Goal: Task Accomplishment & Management: Complete application form

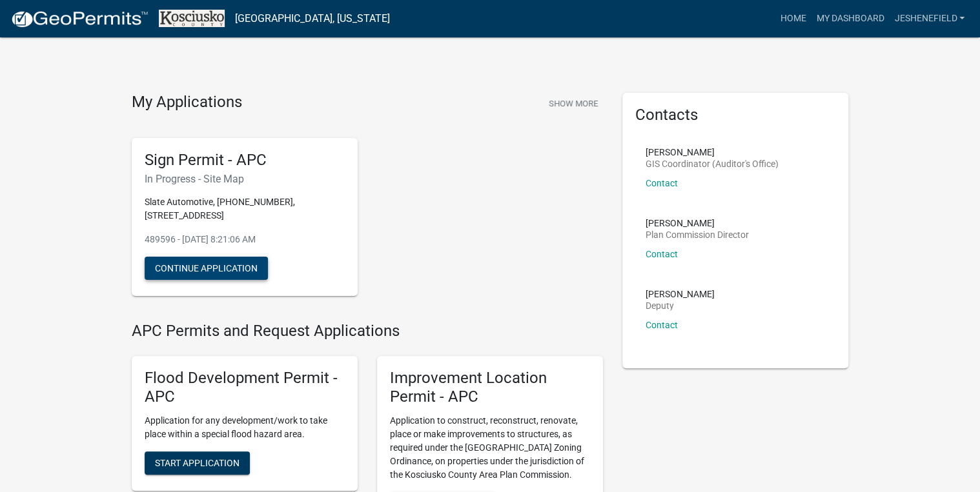
click at [190, 266] on button "Continue Application" at bounding box center [206, 268] width 123 height 23
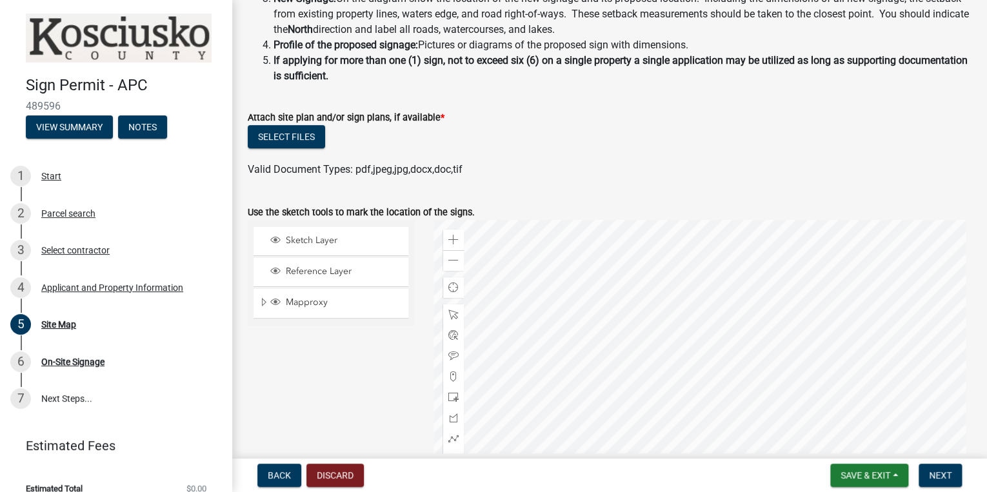
scroll to position [258, 0]
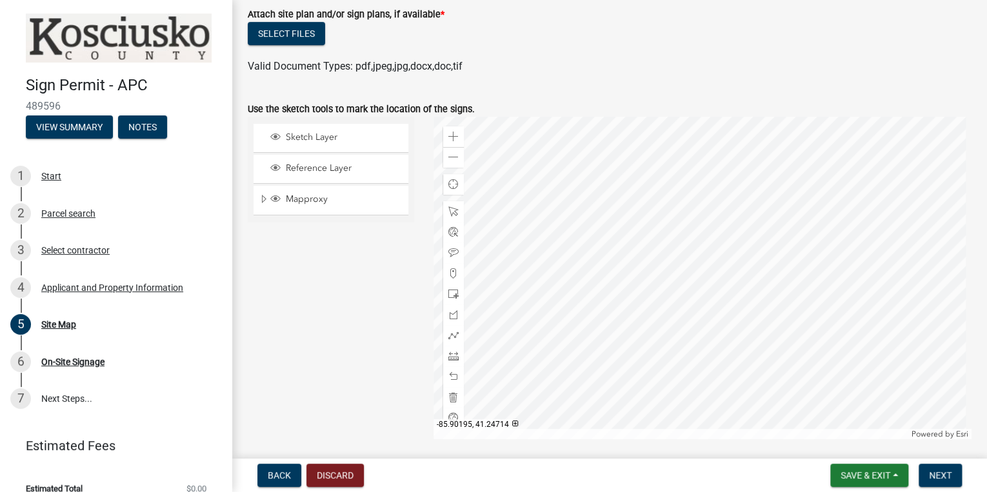
click at [343, 332] on div "Sketch Layer Reference Layer Mapproxy Cemetery Lanes Sanitary Sewer Point Sanit…" at bounding box center [331, 278] width 186 height 323
click at [687, 279] on div at bounding box center [703, 278] width 538 height 323
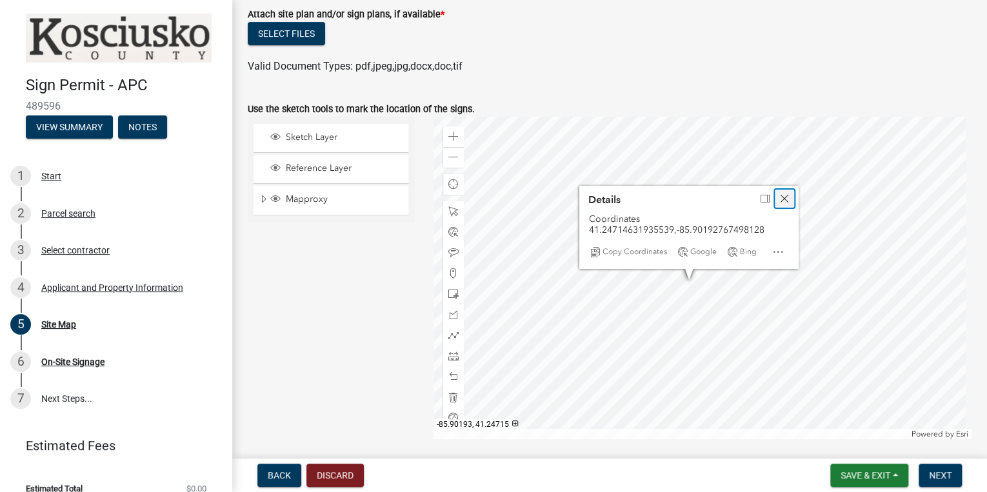
click at [784, 199] on span "Close" at bounding box center [785, 199] width 10 height 10
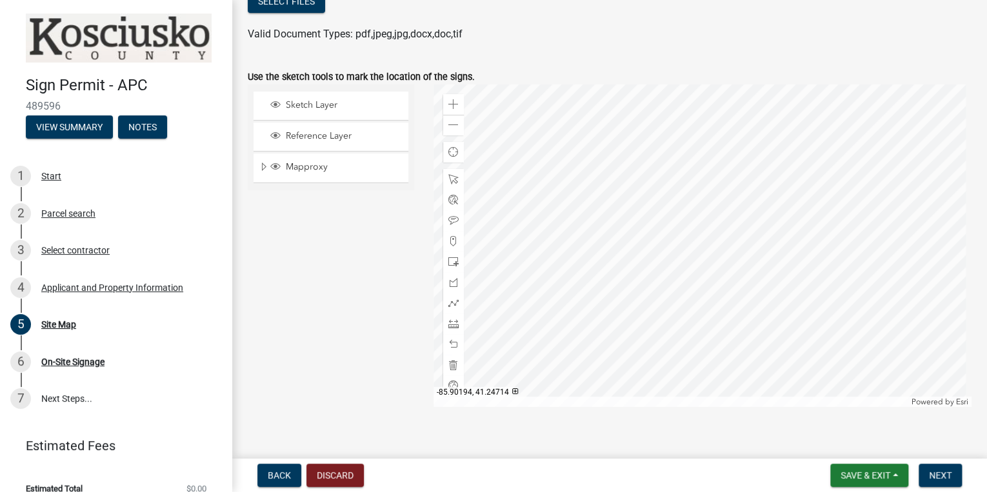
scroll to position [305, 0]
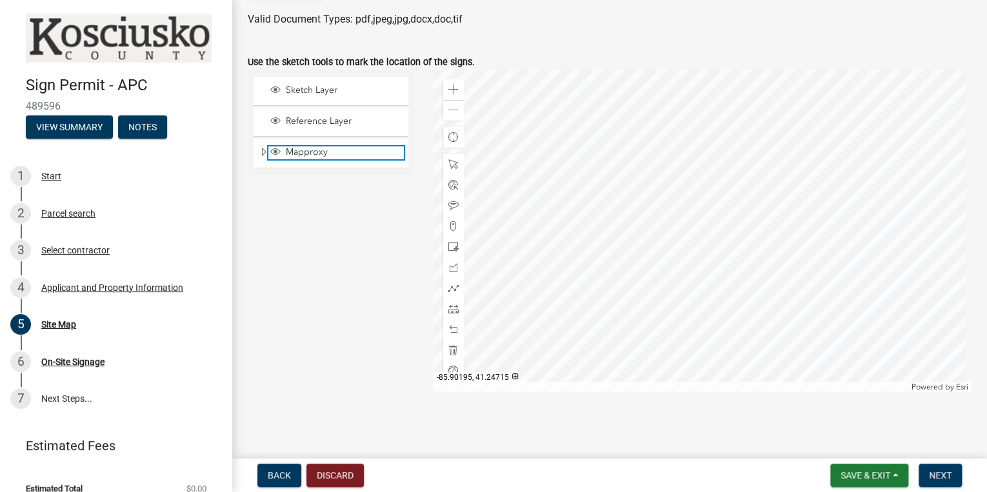
click at [300, 154] on span "Mapproxy" at bounding box center [343, 152] width 121 height 12
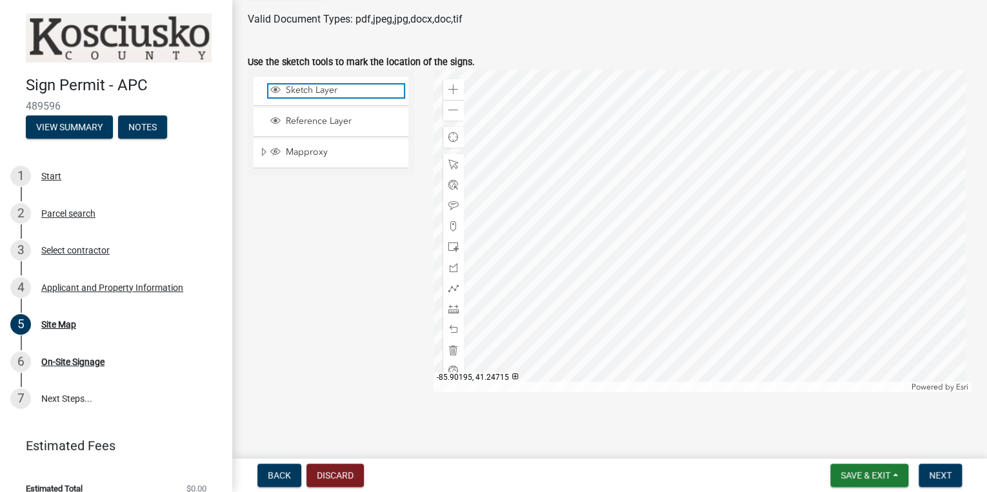
click at [312, 94] on span "Sketch Layer" at bounding box center [343, 91] width 121 height 12
click at [449, 138] on span "Find my location" at bounding box center [454, 137] width 10 height 10
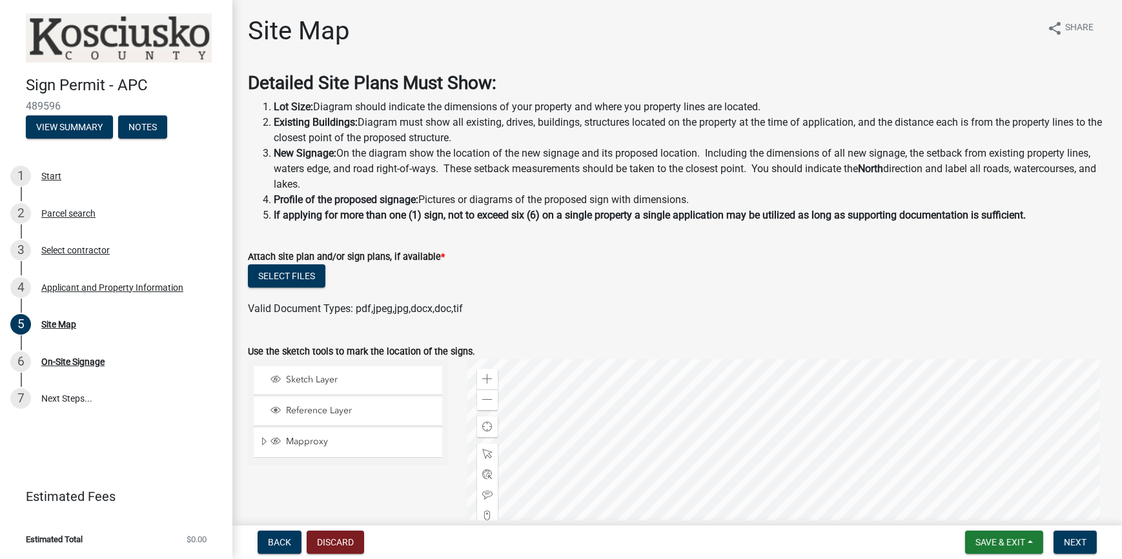
scroll to position [58, 0]
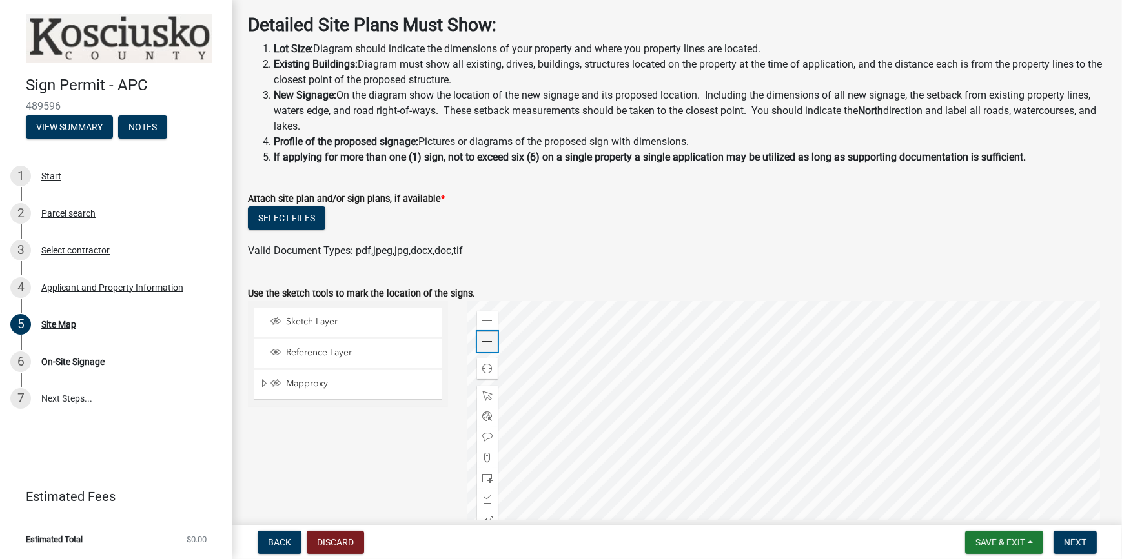
click at [478, 339] on div "Zoom out" at bounding box center [487, 342] width 21 height 21
click at [478, 340] on div "Zoom out" at bounding box center [487, 342] width 21 height 21
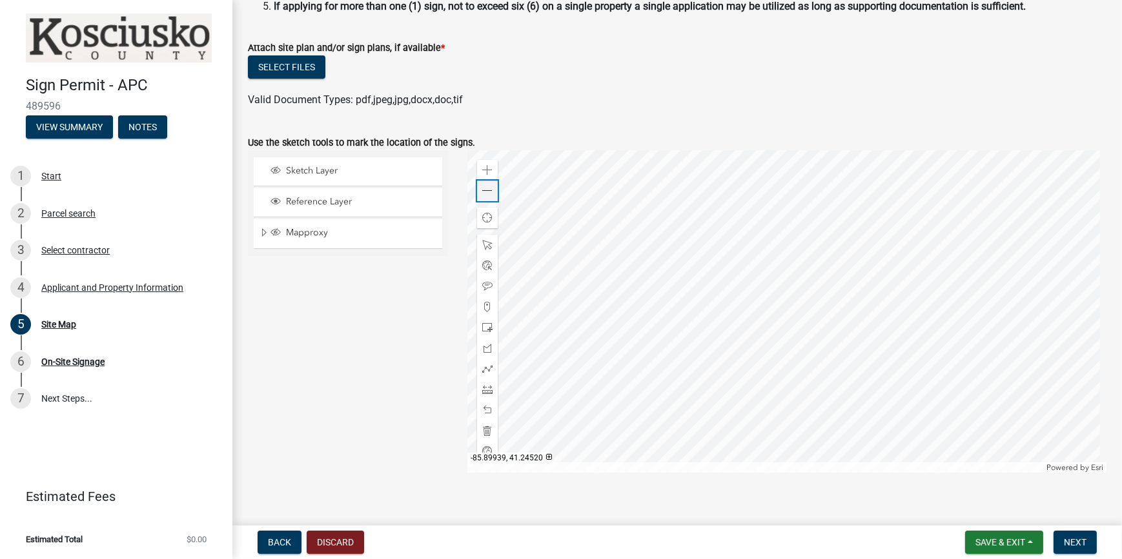
scroll to position [223, 0]
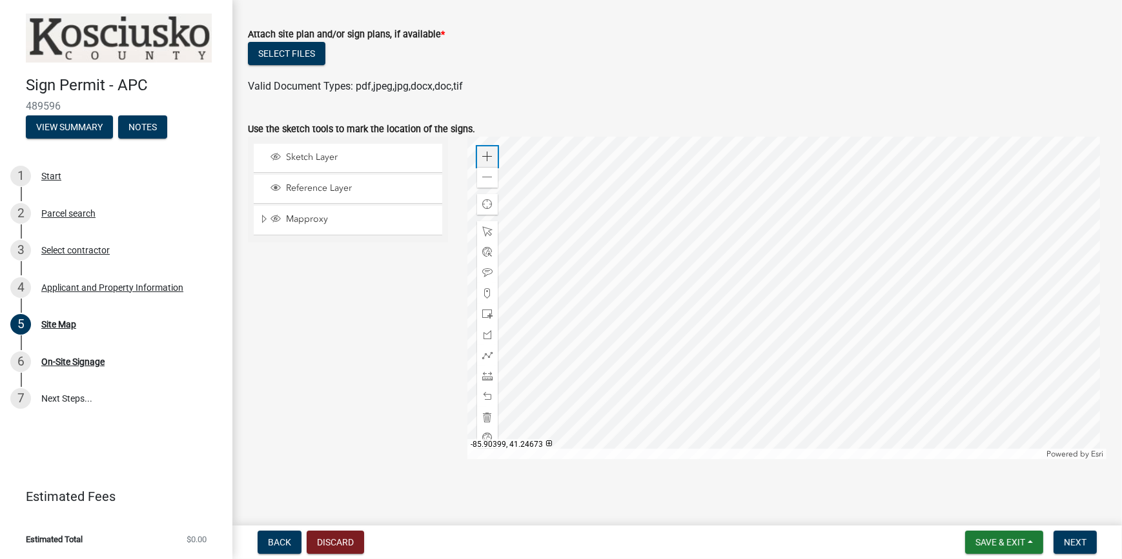
click at [483, 157] on span at bounding box center [487, 157] width 10 height 10
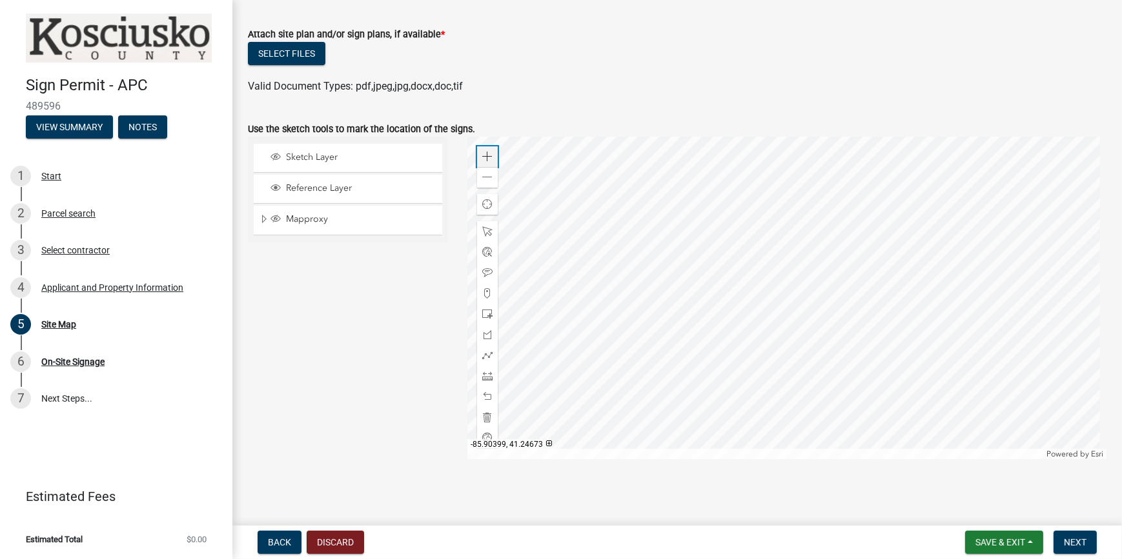
click at [483, 157] on span at bounding box center [487, 157] width 10 height 10
click at [308, 162] on span "Sketch Layer" at bounding box center [360, 158] width 155 height 12
click at [270, 217] on span "Layer List" at bounding box center [275, 219] width 10 height 10
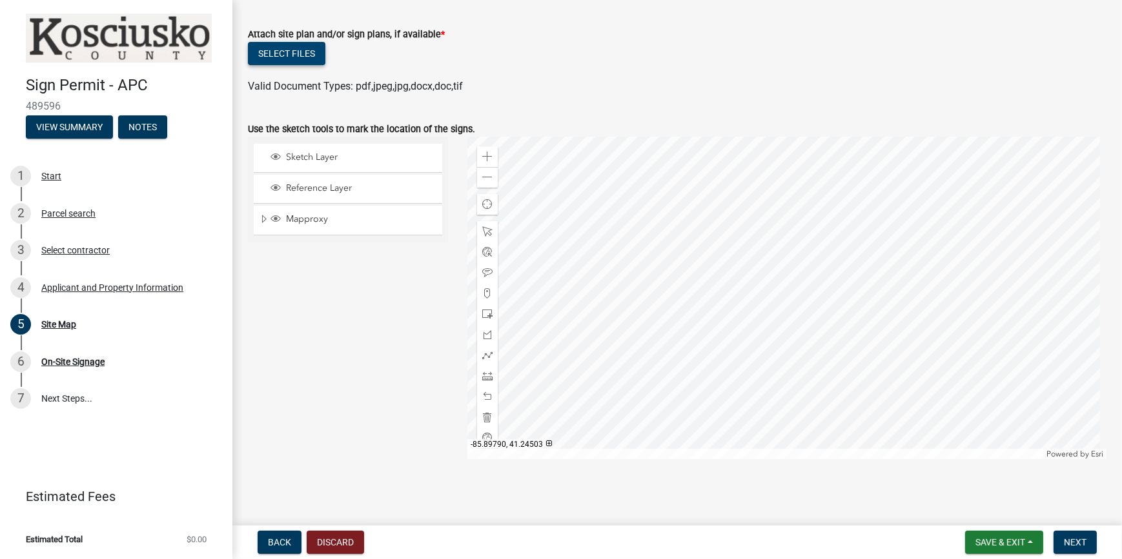
click at [291, 58] on button "Select files" at bounding box center [286, 53] width 77 height 23
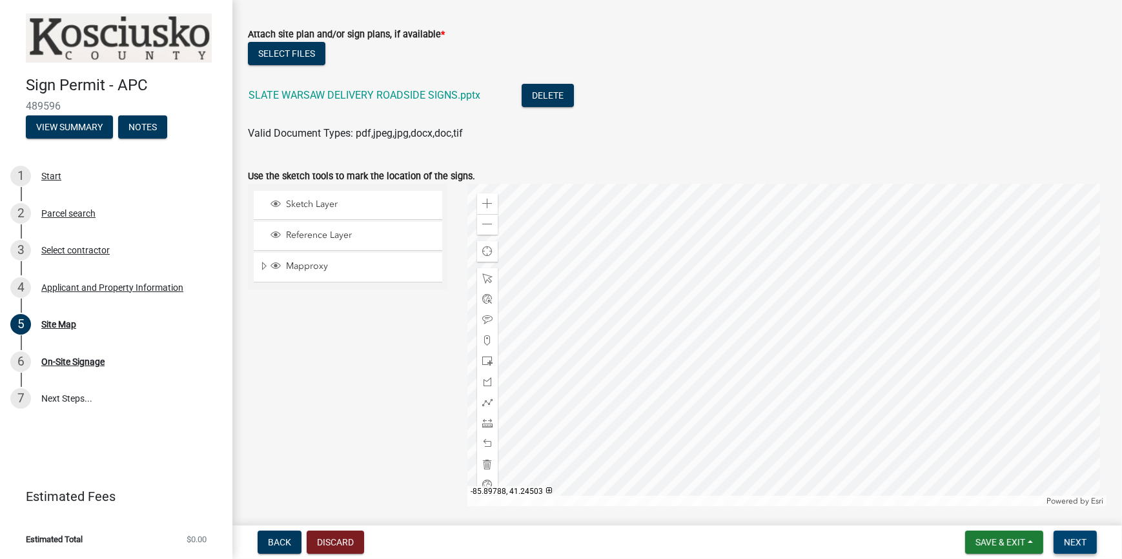
click at [987, 492] on span "Next" at bounding box center [1074, 543] width 23 height 10
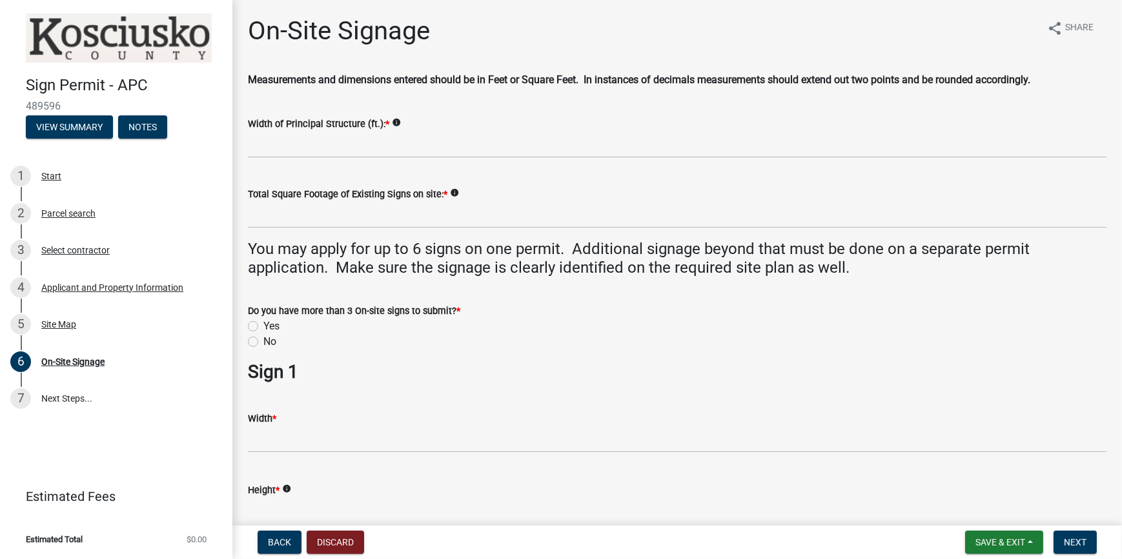
click at [263, 342] on label "No" at bounding box center [269, 341] width 13 height 15
click at [263, 342] on input "No" at bounding box center [267, 338] width 8 height 8
radio input "true"
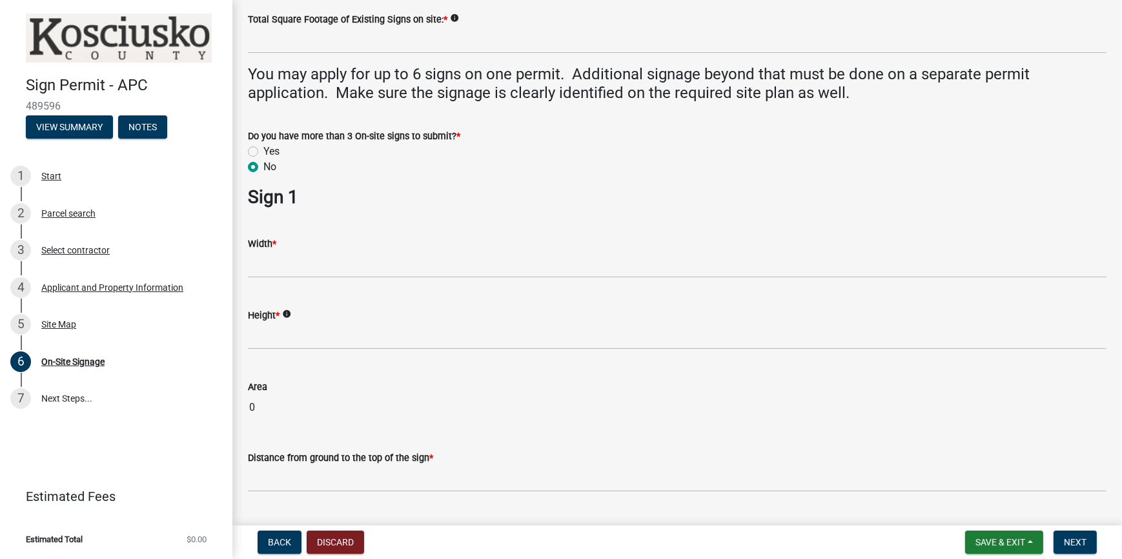
scroll to position [176, 0]
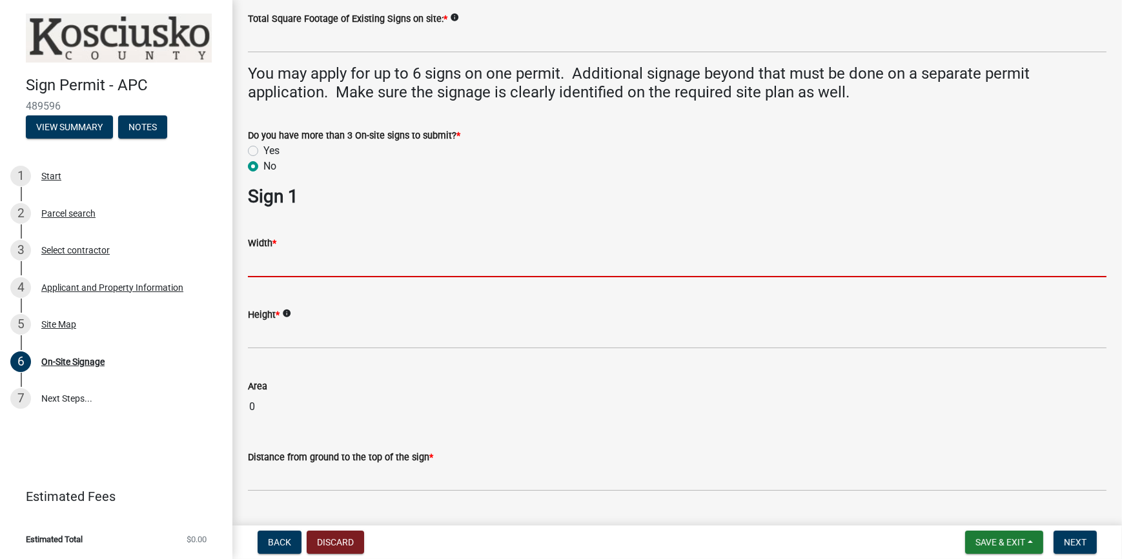
click at [325, 257] on input "text" at bounding box center [677, 264] width 858 height 26
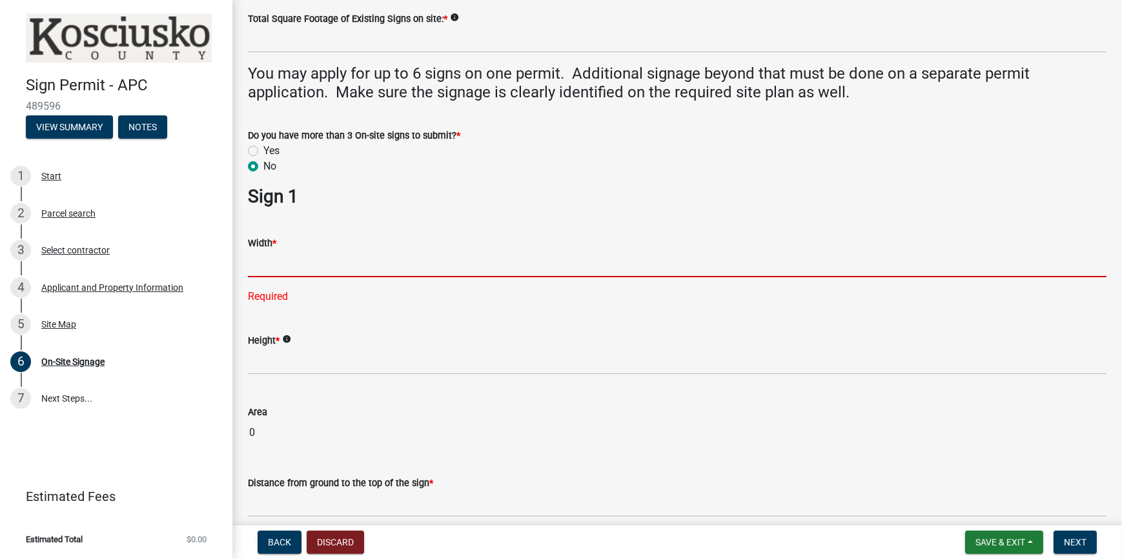
click at [288, 265] on input "text" at bounding box center [677, 264] width 858 height 26
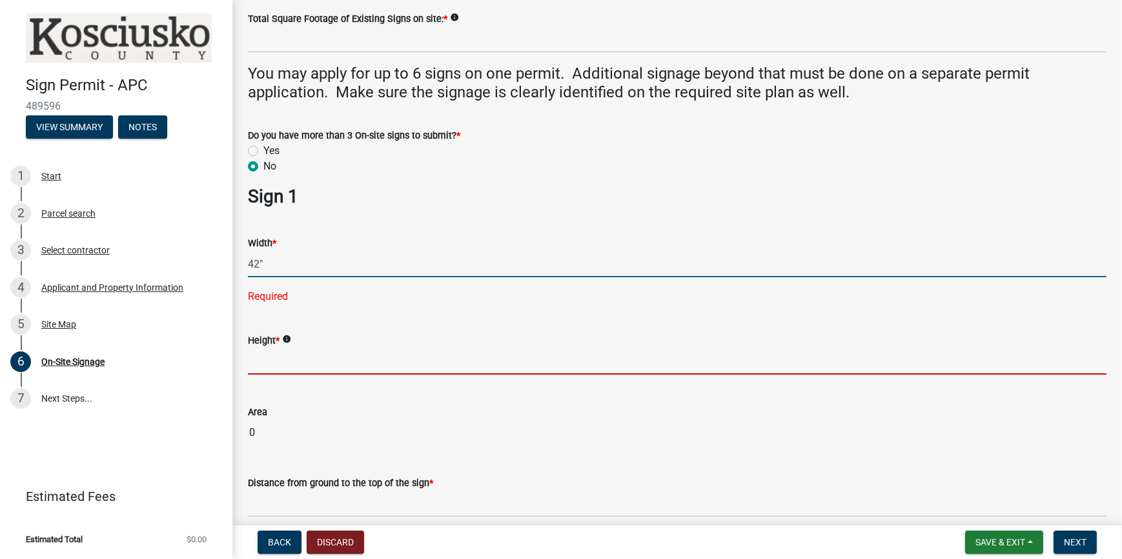
type input "42.00"
click at [297, 358] on wm-data-entity-input "Height * info" at bounding box center [677, 351] width 858 height 72
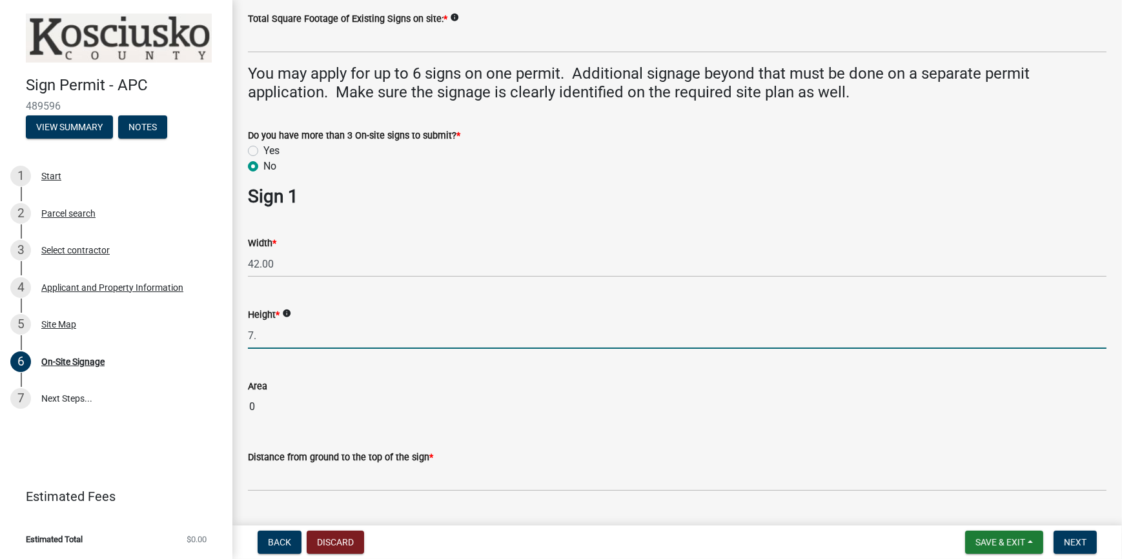
type input "7"
type input "7.00"
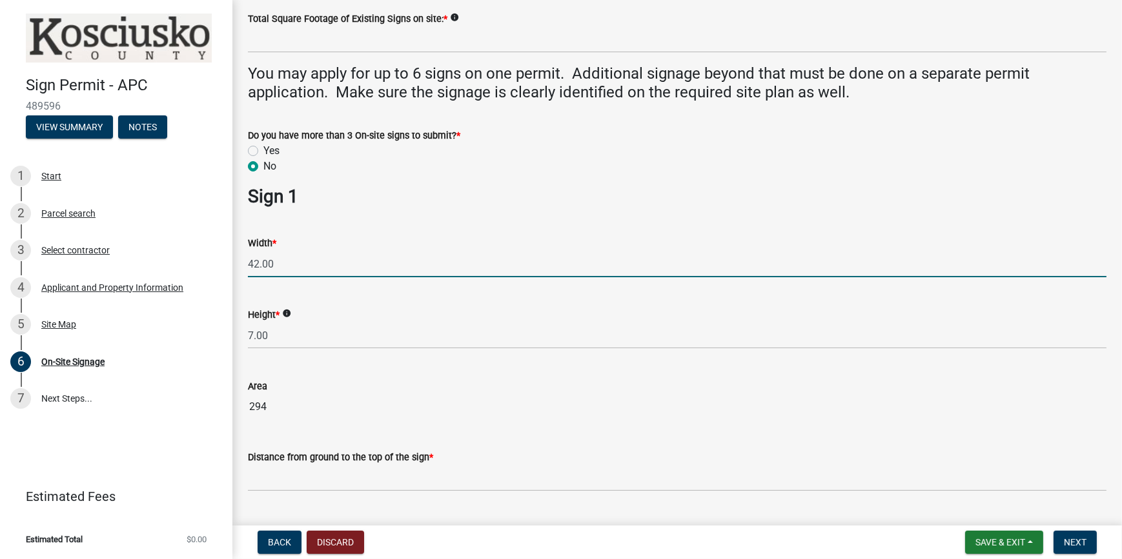
click at [261, 265] on input "42.00" at bounding box center [677, 264] width 858 height 26
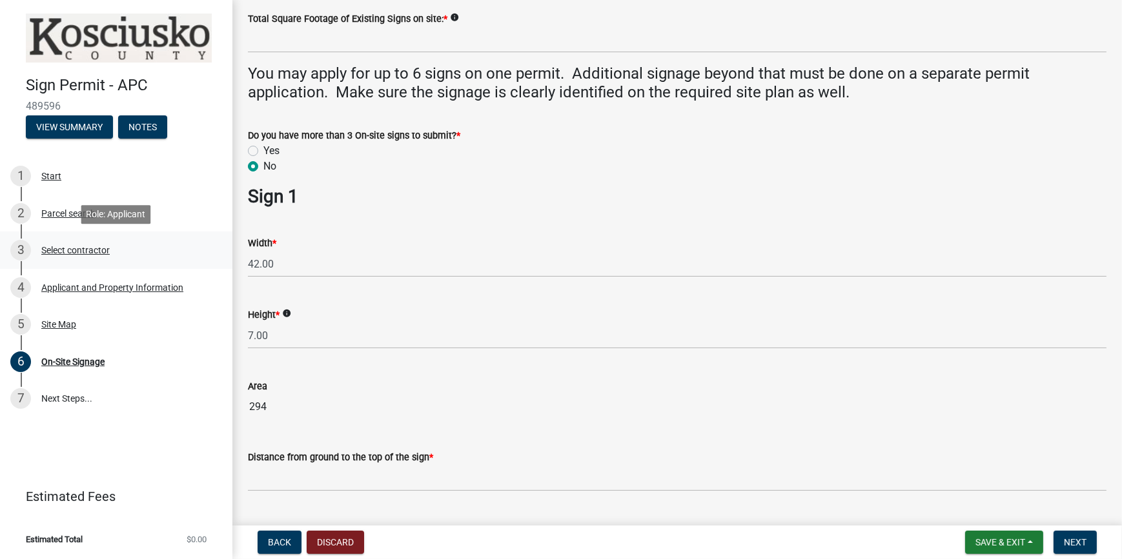
click at [232, 256] on link "3 Select contractor" at bounding box center [116, 250] width 232 height 37
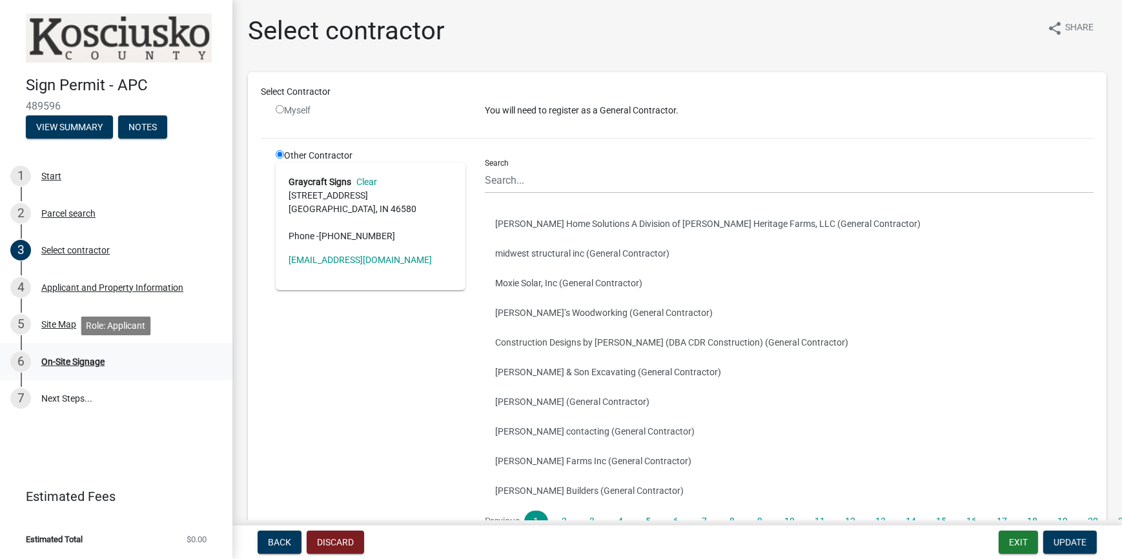
click at [74, 363] on div "On-Site Signage" at bounding box center [72, 362] width 63 height 9
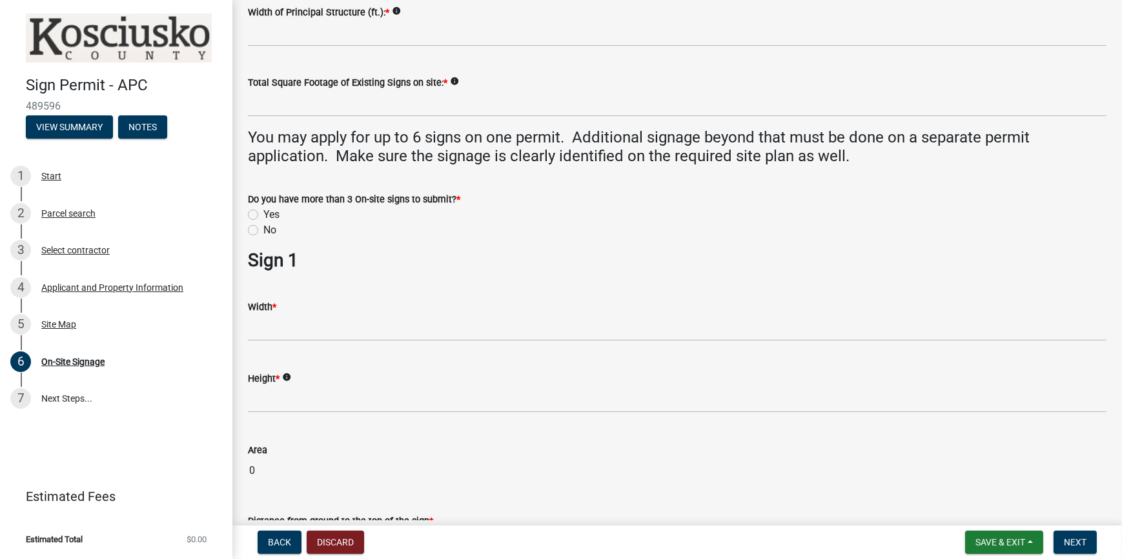
scroll to position [117, 0]
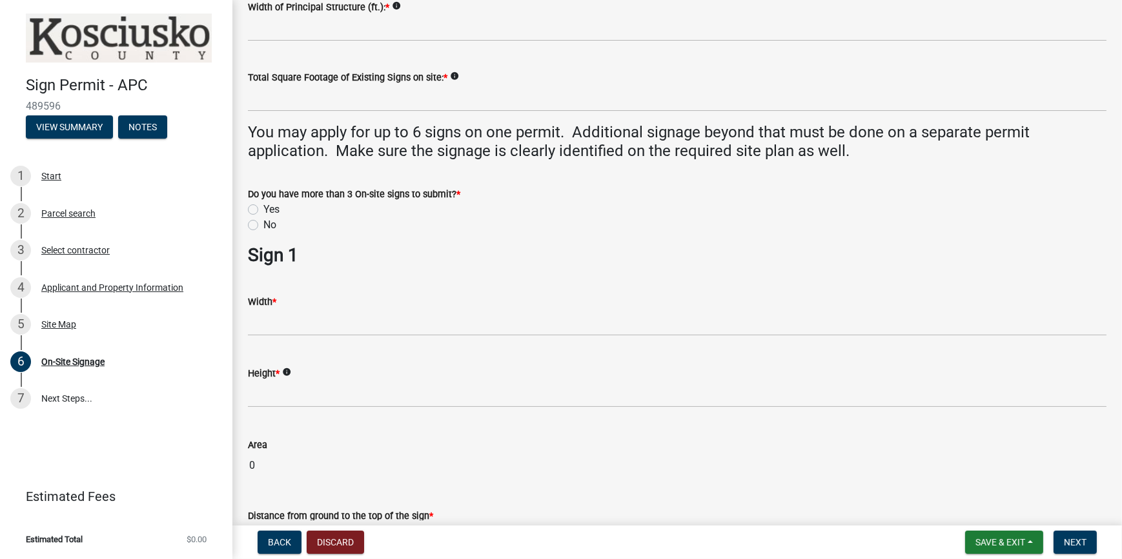
click at [263, 226] on label "No" at bounding box center [269, 224] width 13 height 15
click at [263, 226] on input "No" at bounding box center [267, 221] width 8 height 8
radio input "true"
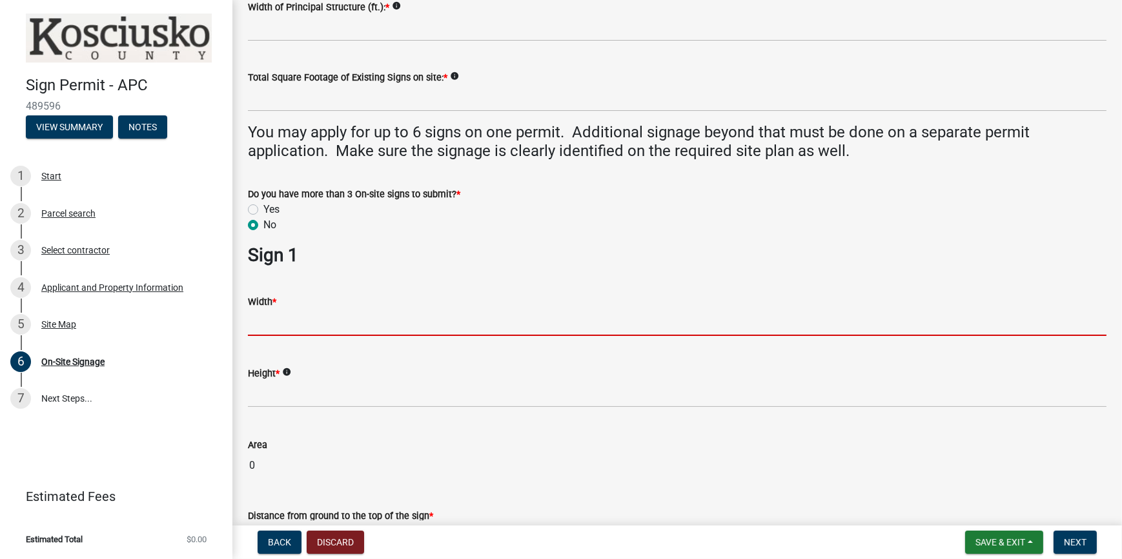
click at [278, 329] on input "text" at bounding box center [677, 323] width 858 height 26
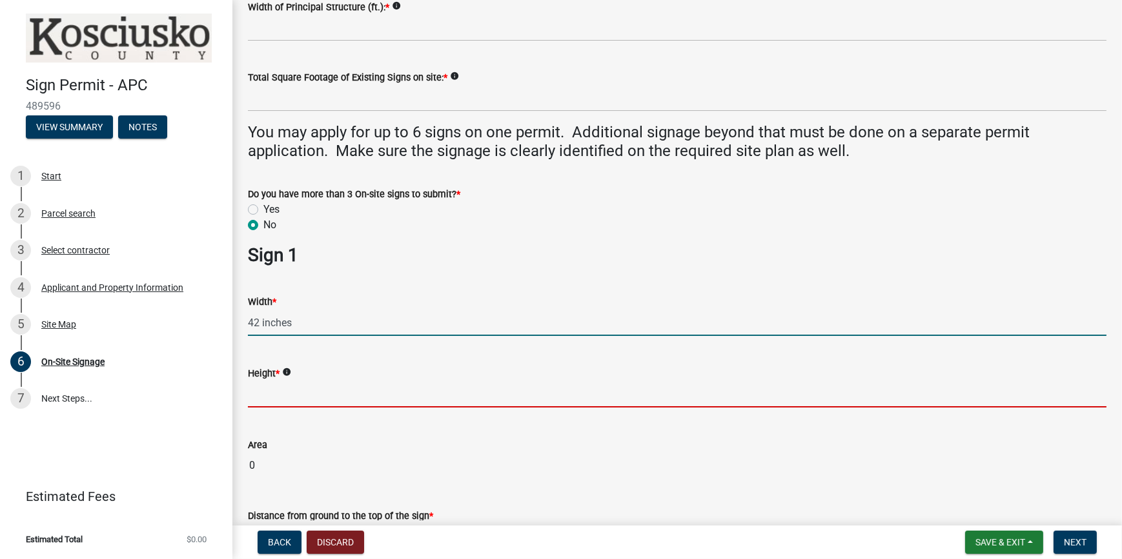
type input "42.00"
click at [296, 389] on input "text" at bounding box center [677, 394] width 858 height 26
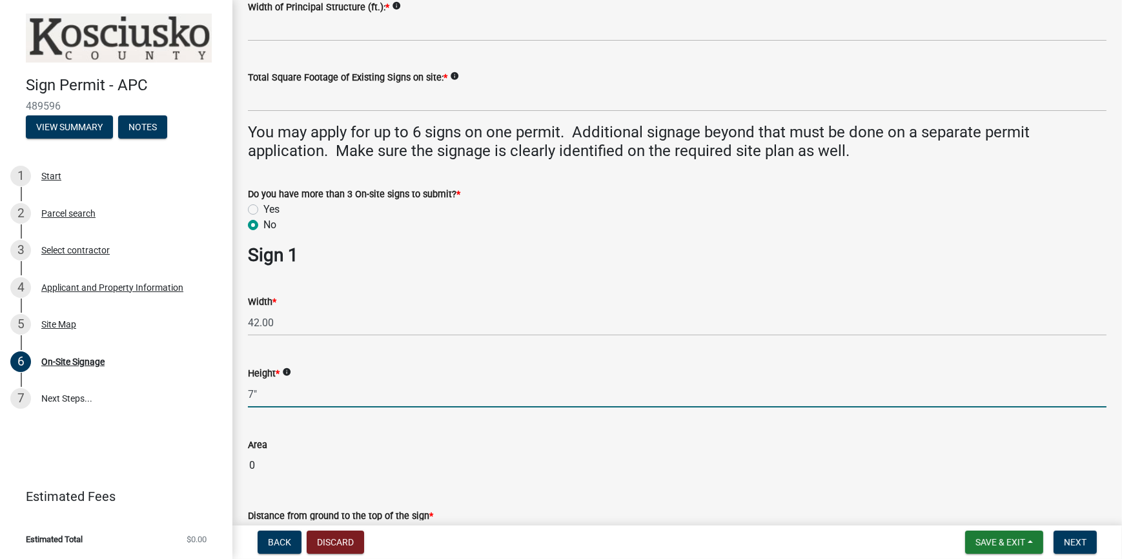
type input "7.00"
click at [439, 438] on wm-data-entity-input "Area 0" at bounding box center [677, 454] width 858 height 71
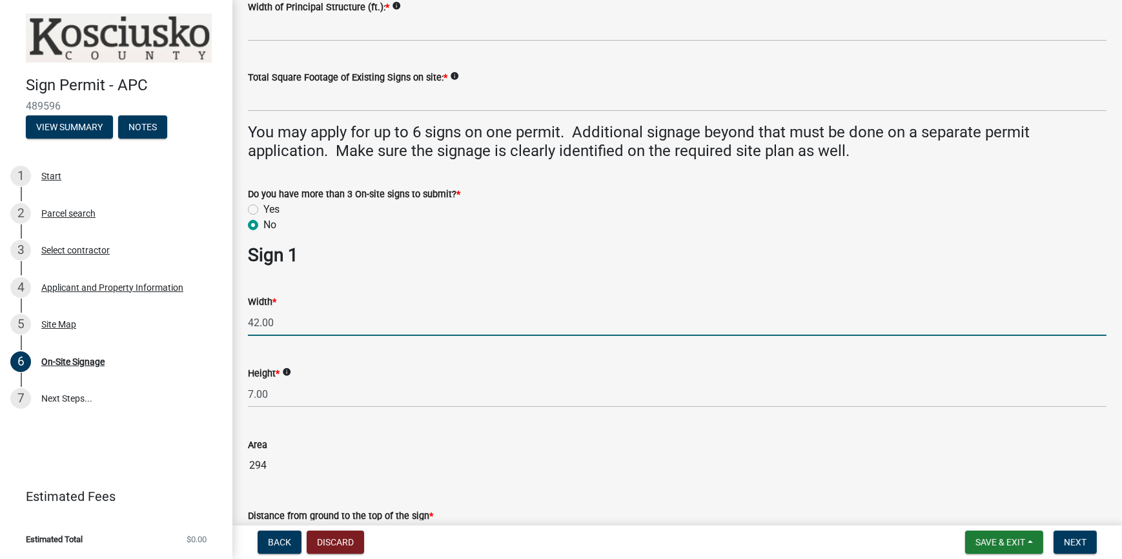
click at [248, 322] on input "42.00" at bounding box center [677, 323] width 858 height 26
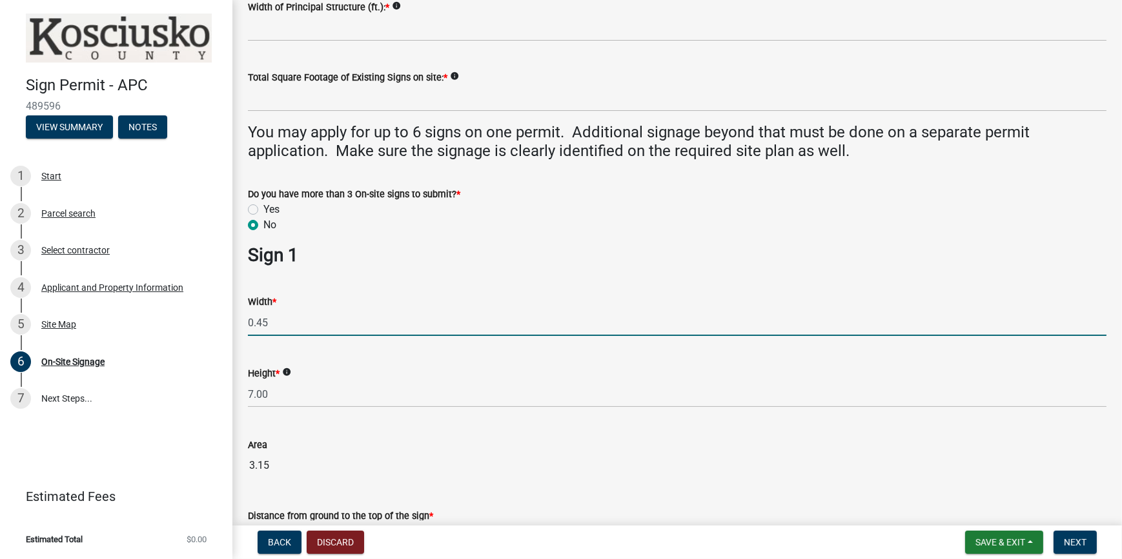
click at [287, 321] on input "0.45" at bounding box center [677, 323] width 858 height 26
type input "0"
type input "3.50"
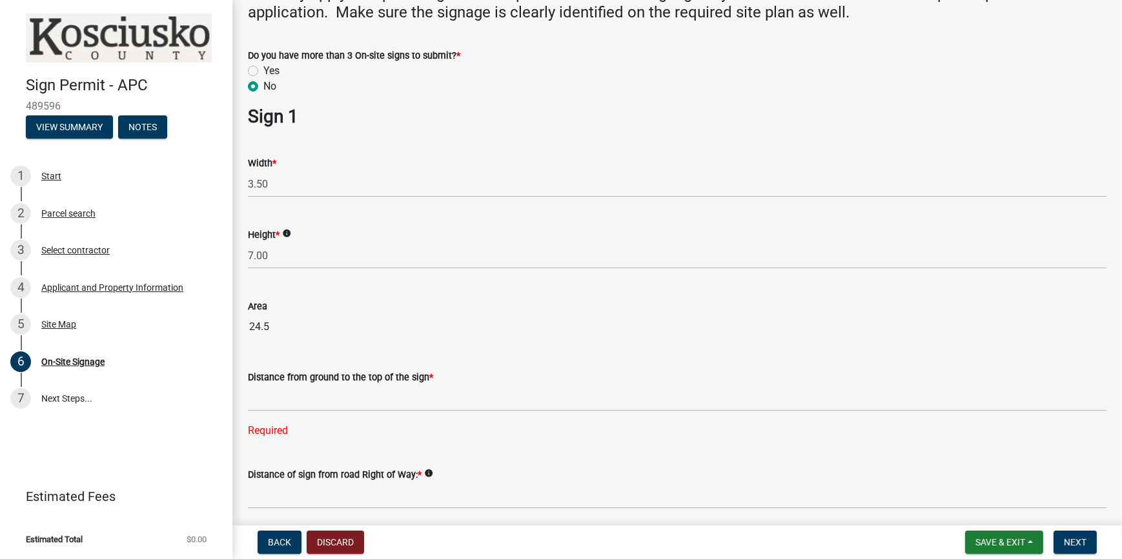
scroll to position [234, 0]
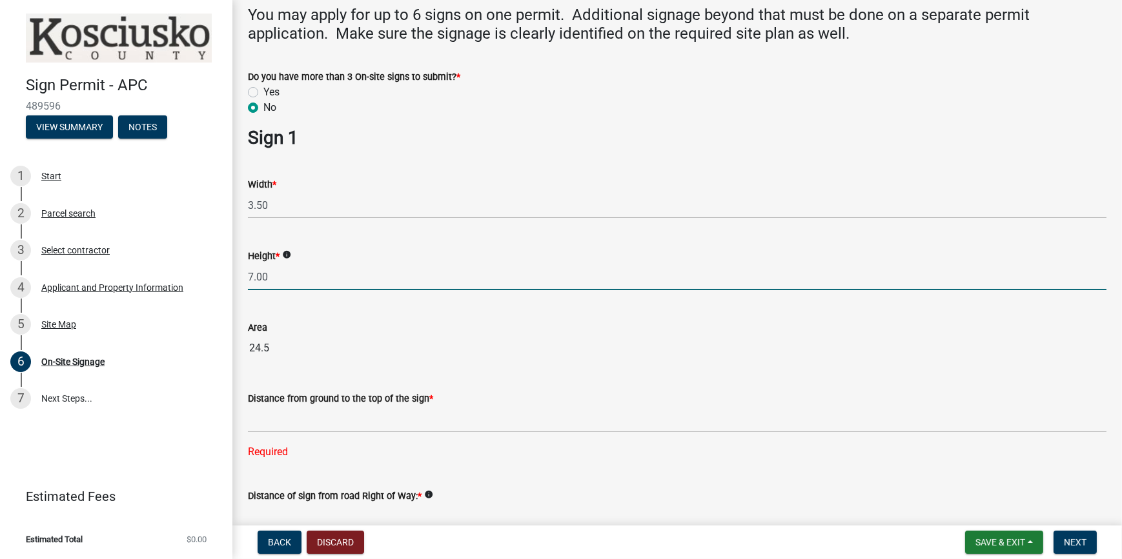
click at [275, 279] on input "7.00" at bounding box center [677, 277] width 858 height 26
type input "7"
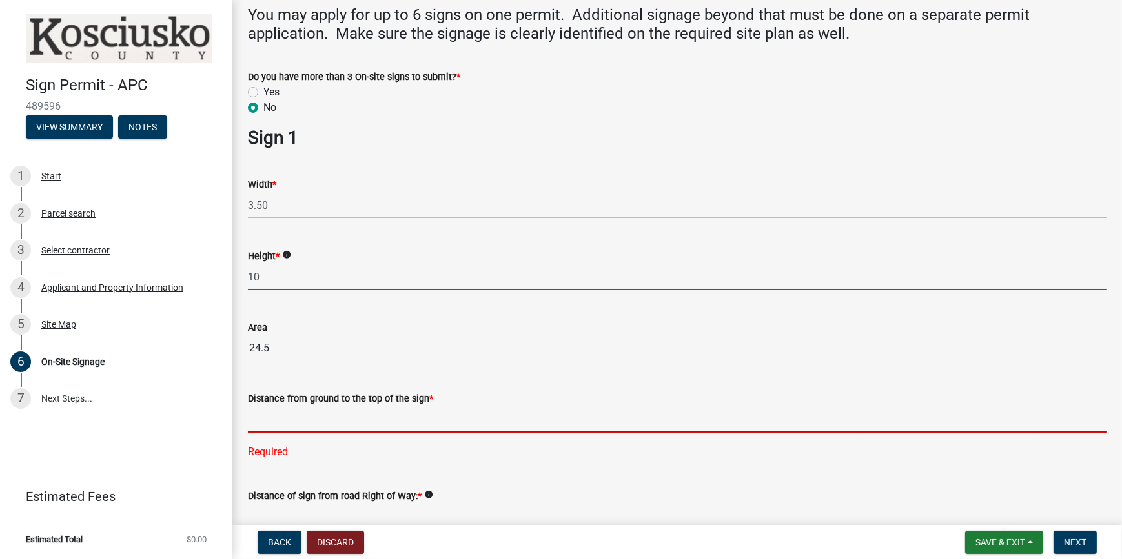
type input "10.00"
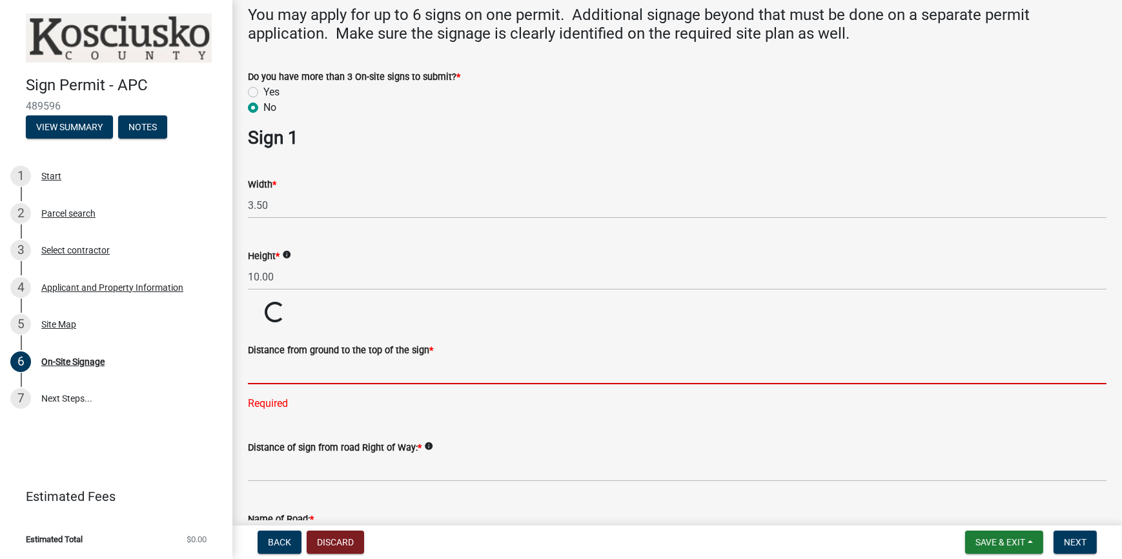
drag, startPoint x: 303, startPoint y: 423, endPoint x: 314, endPoint y: 430, distance: 13.1
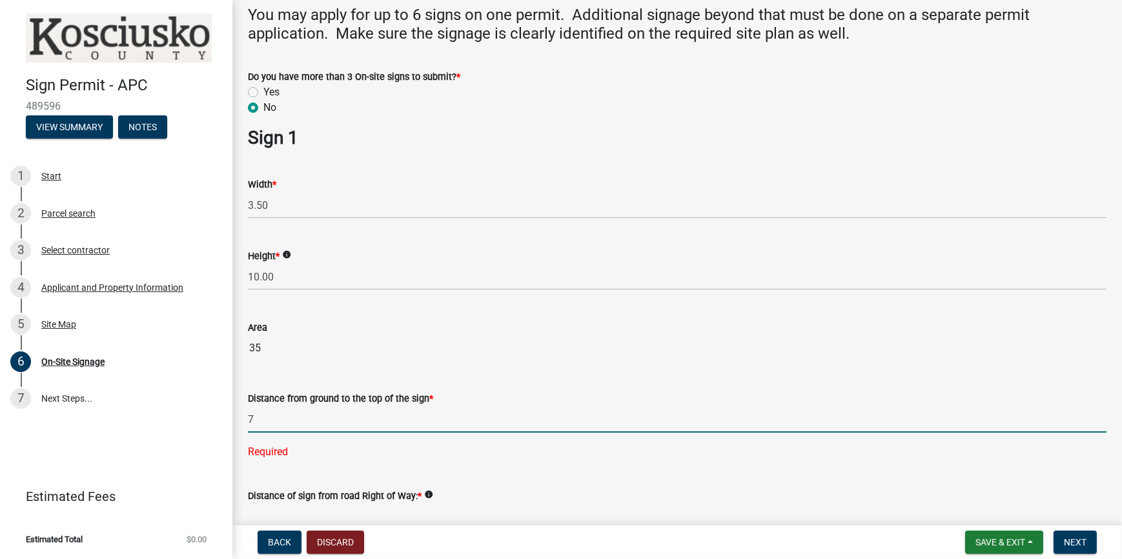
type input "7"
click at [397, 392] on div "Distance from ground to the top of the sign *" at bounding box center [677, 398] width 858 height 15
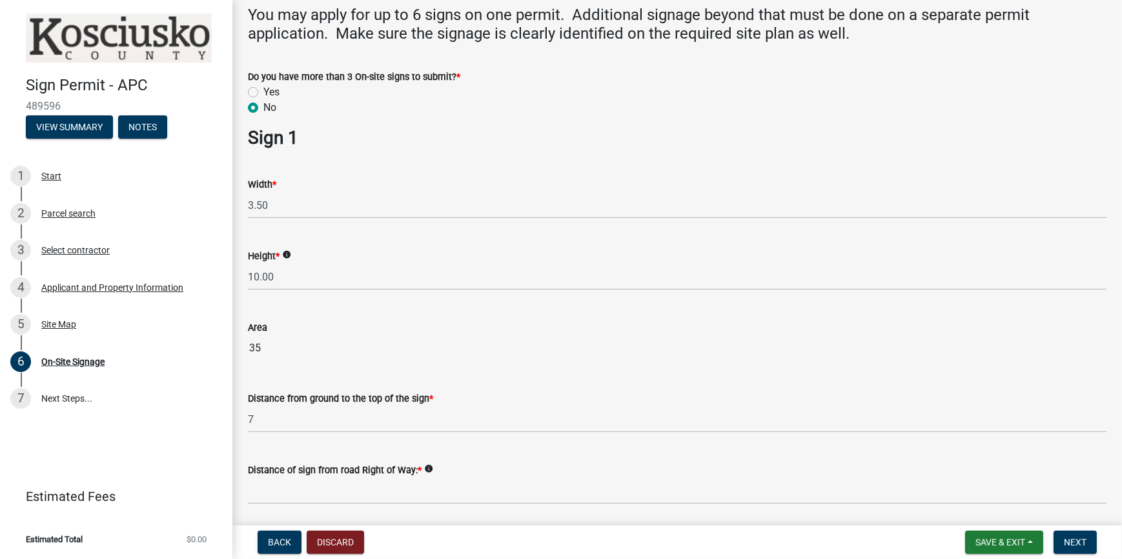
scroll to position [293, 0]
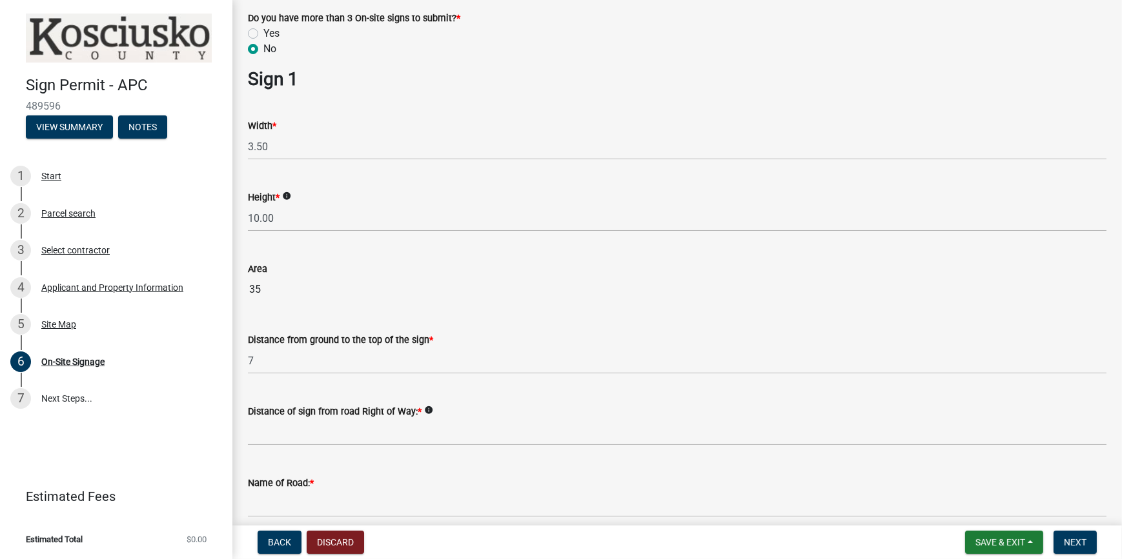
click at [424, 411] on icon "info" at bounding box center [428, 410] width 9 height 9
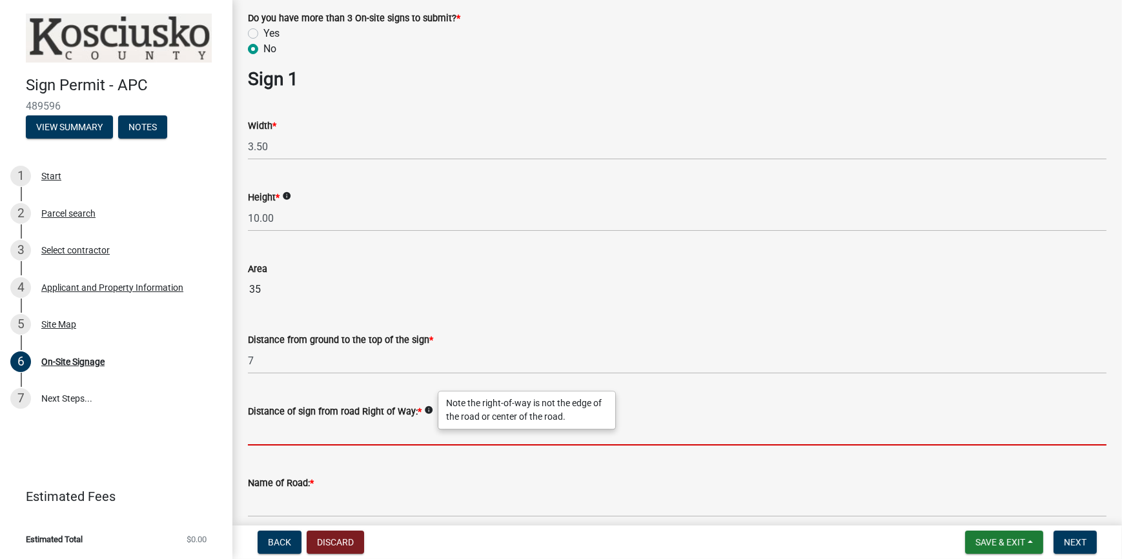
click at [262, 435] on input "text" at bounding box center [677, 432] width 858 height 26
click at [426, 407] on icon "info" at bounding box center [428, 410] width 9 height 9
click at [271, 439] on input "text" at bounding box center [677, 432] width 858 height 26
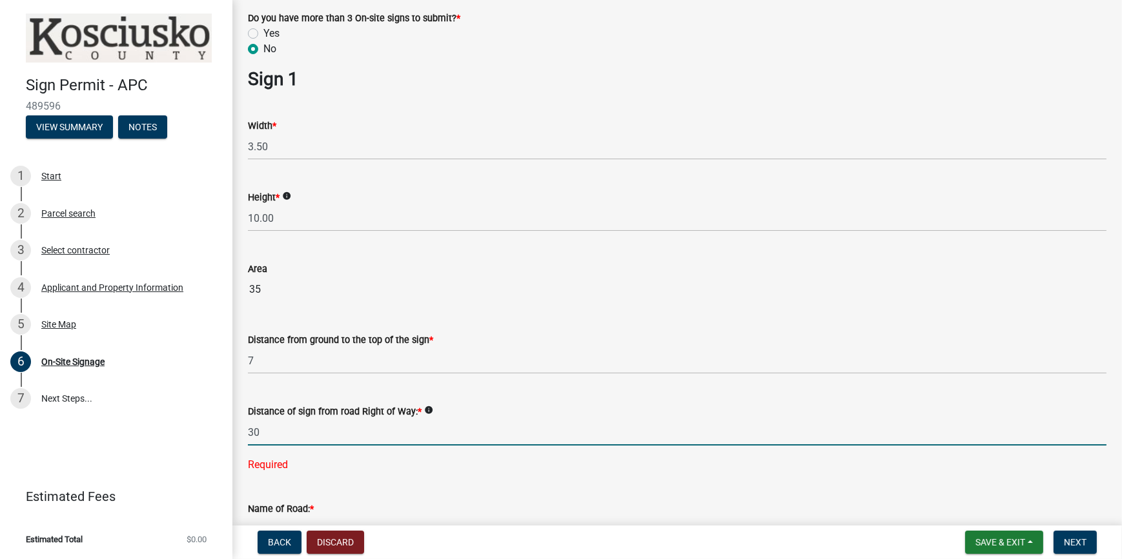
type input "30"
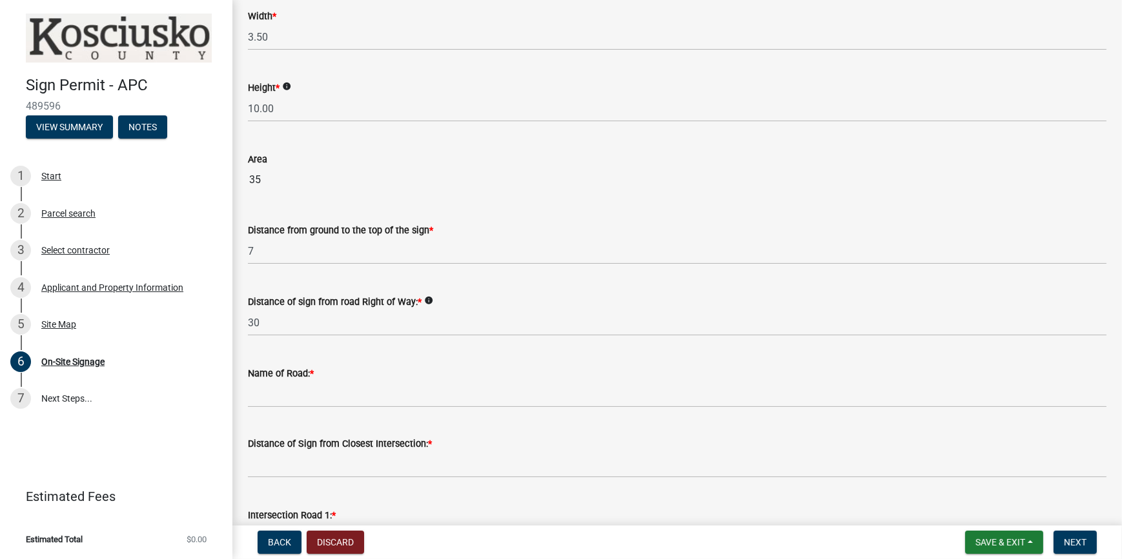
scroll to position [410, 0]
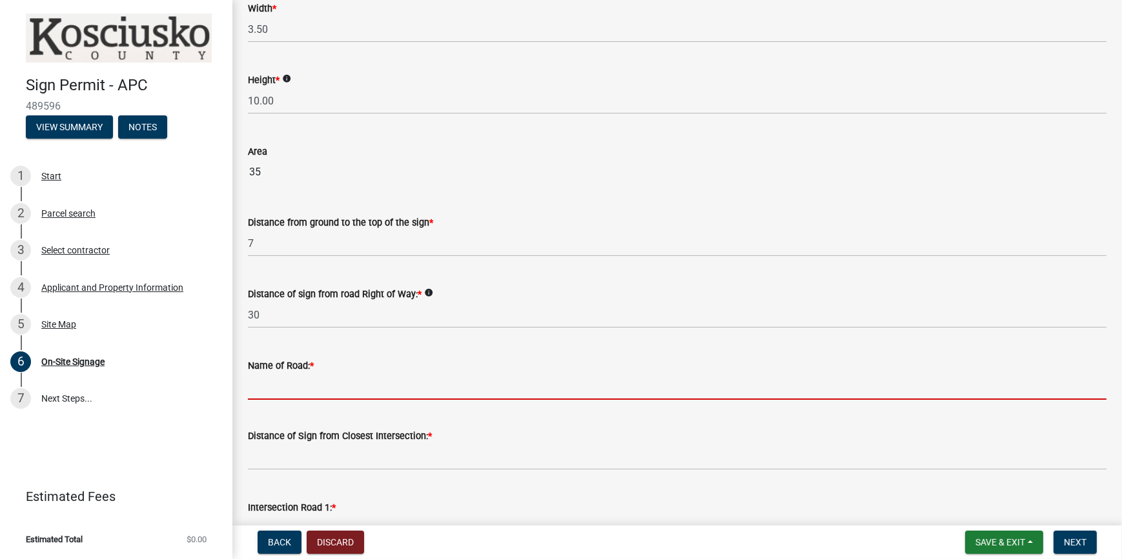
click at [296, 378] on input "Name of Road: *" at bounding box center [677, 387] width 858 height 26
click at [292, 397] on input "Name of Road: *" at bounding box center [677, 387] width 858 height 26
type input "P"
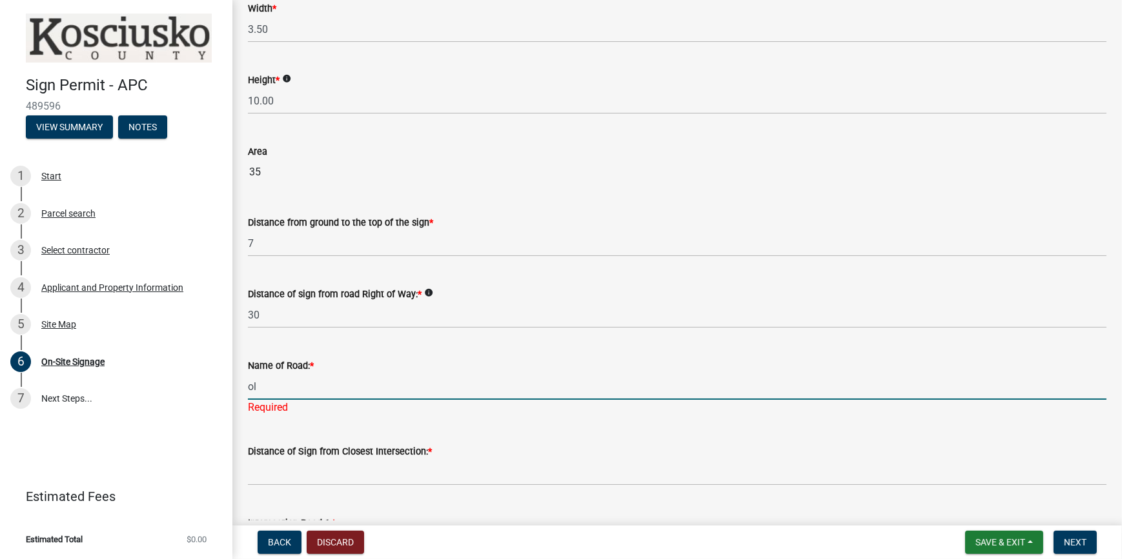
type input "o"
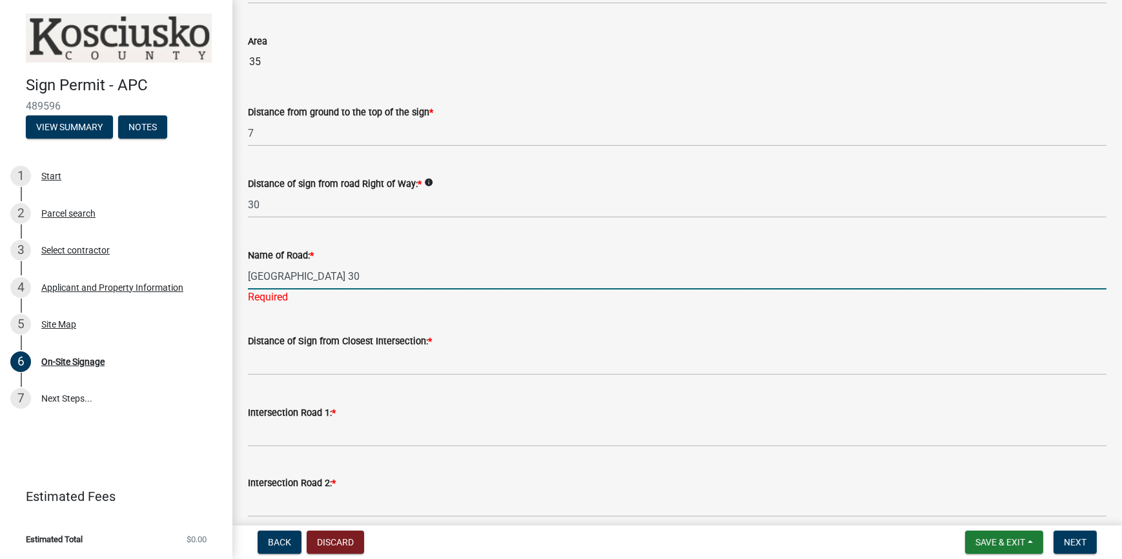
scroll to position [528, 0]
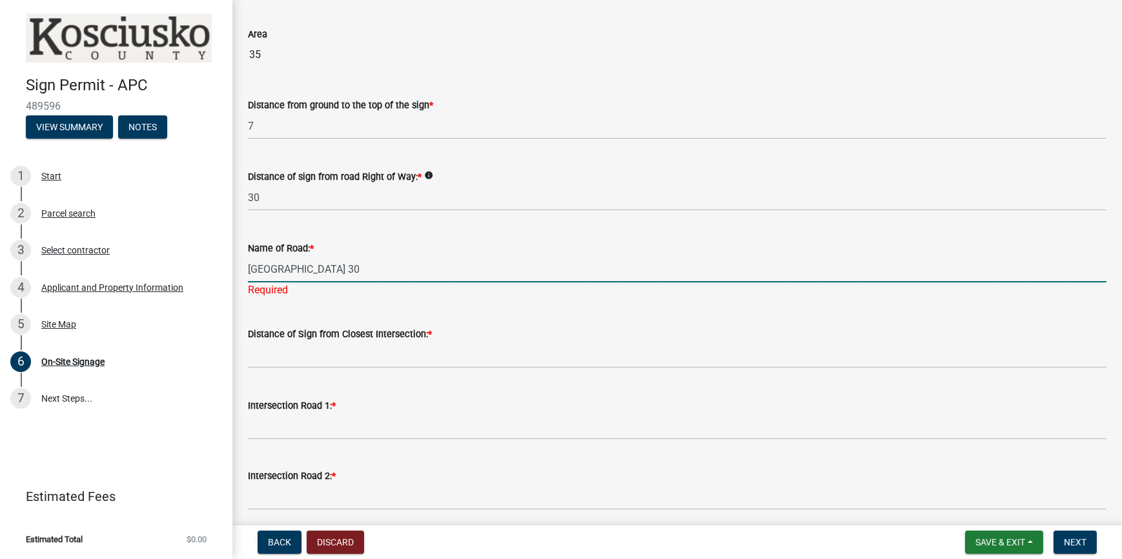
type input "[GEOGRAPHIC_DATA] 30"
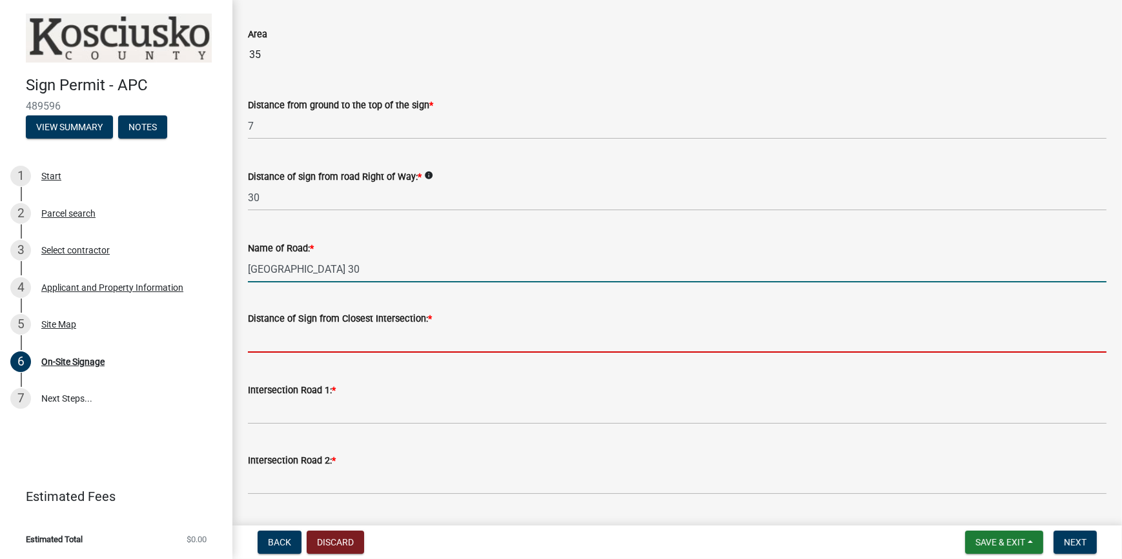
click at [319, 348] on input "text" at bounding box center [677, 340] width 858 height 26
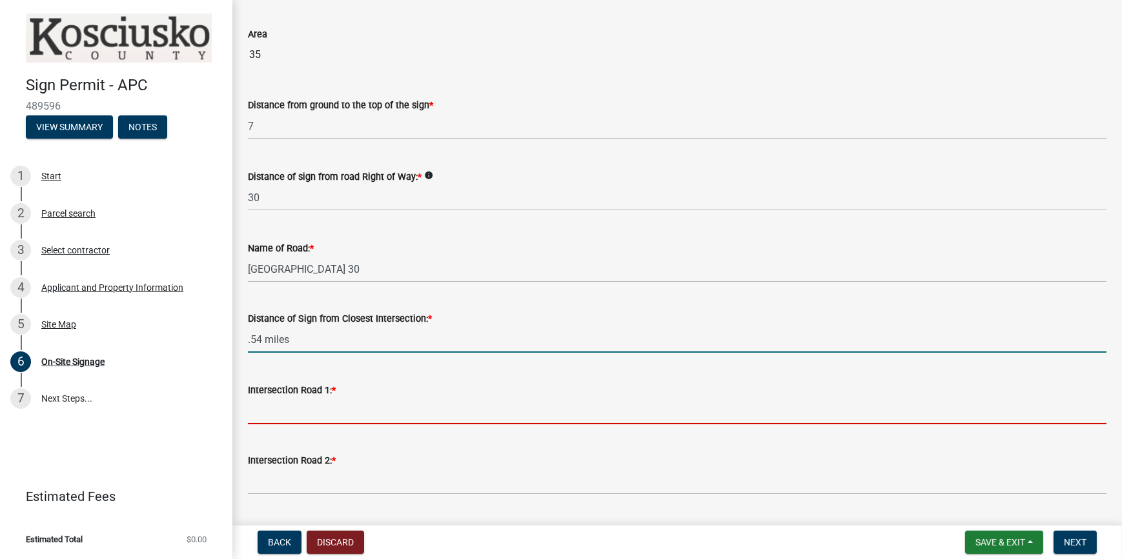
type input "0.54"
click at [311, 406] on input "Intersection Road 1: *" at bounding box center [677, 411] width 858 height 26
click at [274, 336] on input "0.54" at bounding box center [677, 340] width 858 height 26
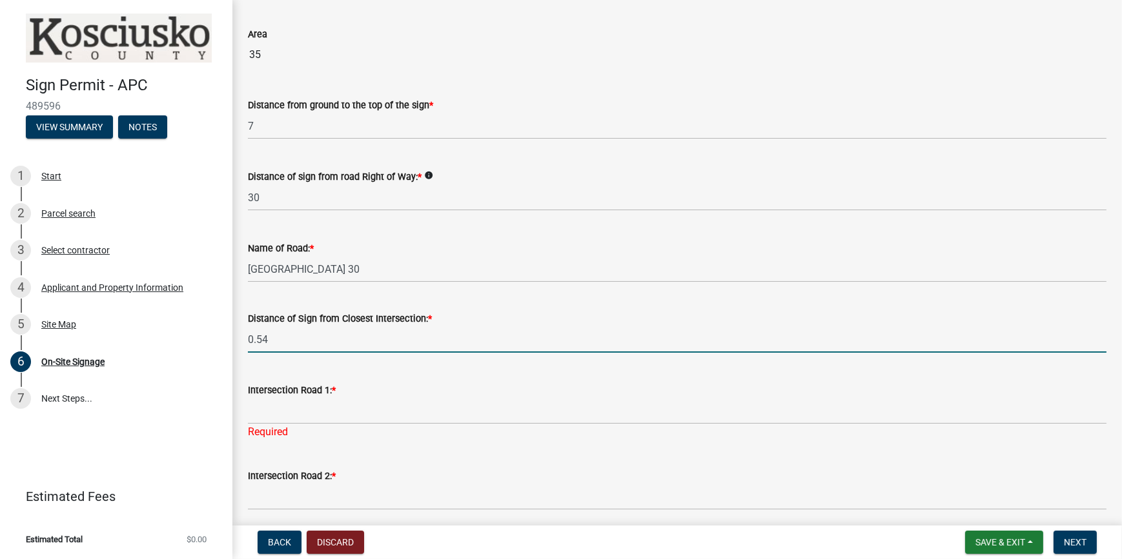
click at [282, 337] on input "0.54" at bounding box center [677, 340] width 858 height 26
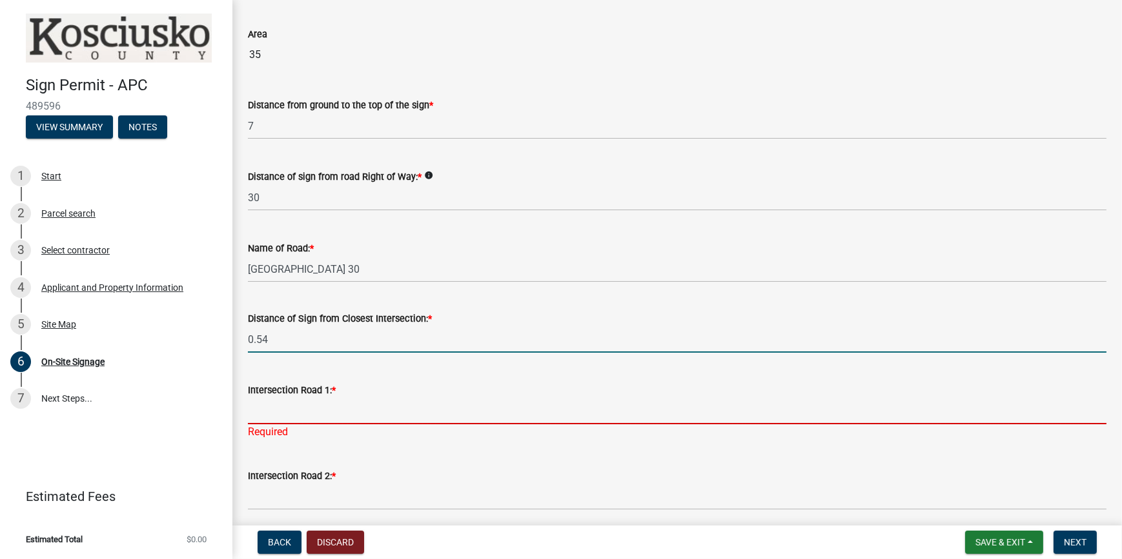
click at [267, 414] on input "Intersection Road 1: *" at bounding box center [677, 411] width 858 height 26
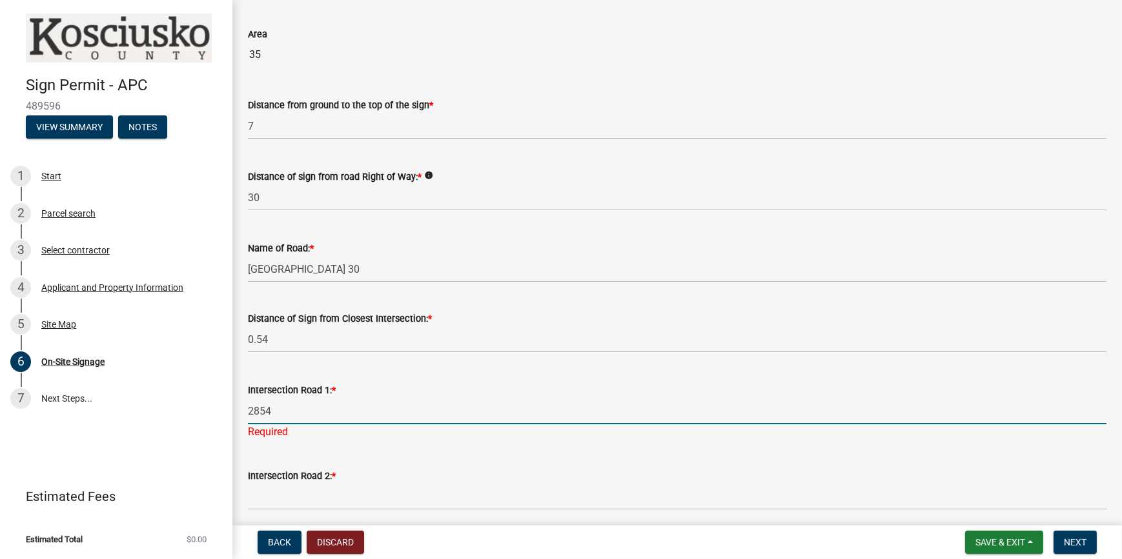
type input "2854"
click at [456, 389] on div "Intersection Road 1: *" at bounding box center [677, 390] width 858 height 15
drag, startPoint x: 286, startPoint y: 409, endPoint x: 207, endPoint y: 406, distance: 78.8
click at [207, 406] on div "Sign Permit - APC 489596 View Summary Notes 1 Start 2 Parcel search 3 Select co…" at bounding box center [561, 279] width 1122 height 559
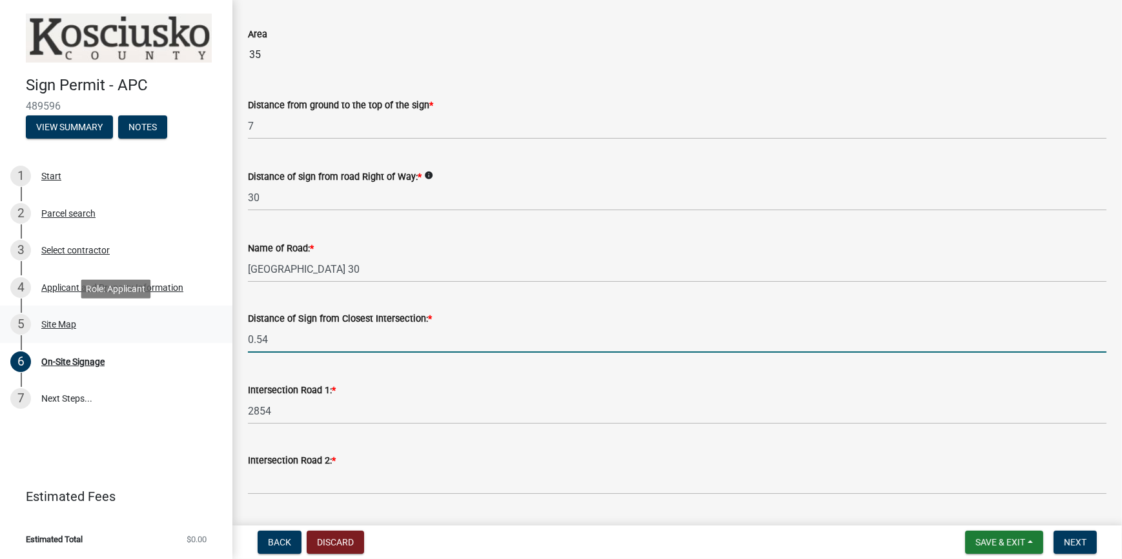
drag, startPoint x: 281, startPoint y: 338, endPoint x: 194, endPoint y: 334, distance: 87.2
click at [194, 334] on div "Sign Permit - APC 489596 View Summary Notes 1 Start 2 Parcel search 3 Select co…" at bounding box center [561, 279] width 1122 height 559
type input "2600"
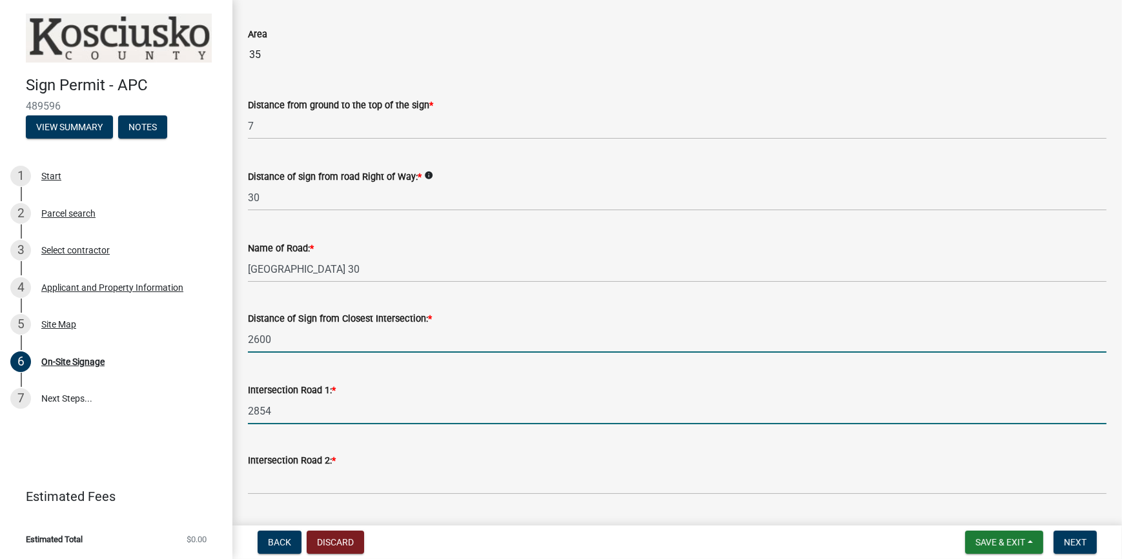
click at [285, 424] on input "2854" at bounding box center [677, 411] width 858 height 26
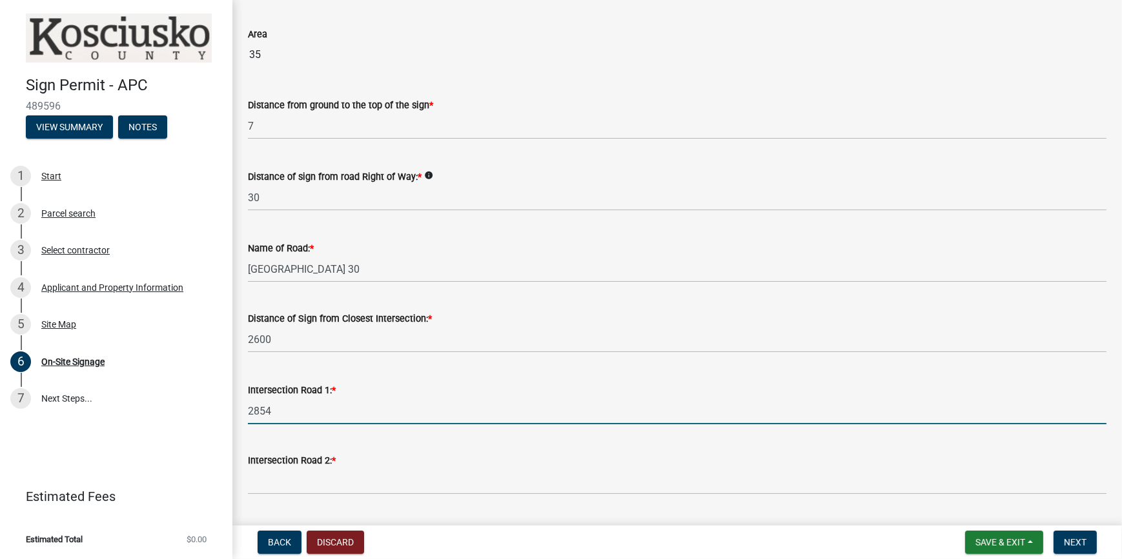
click at [277, 410] on input "2854" at bounding box center [677, 411] width 858 height 26
type input "[PERSON_NAME][GEOGRAPHIC_DATA]"
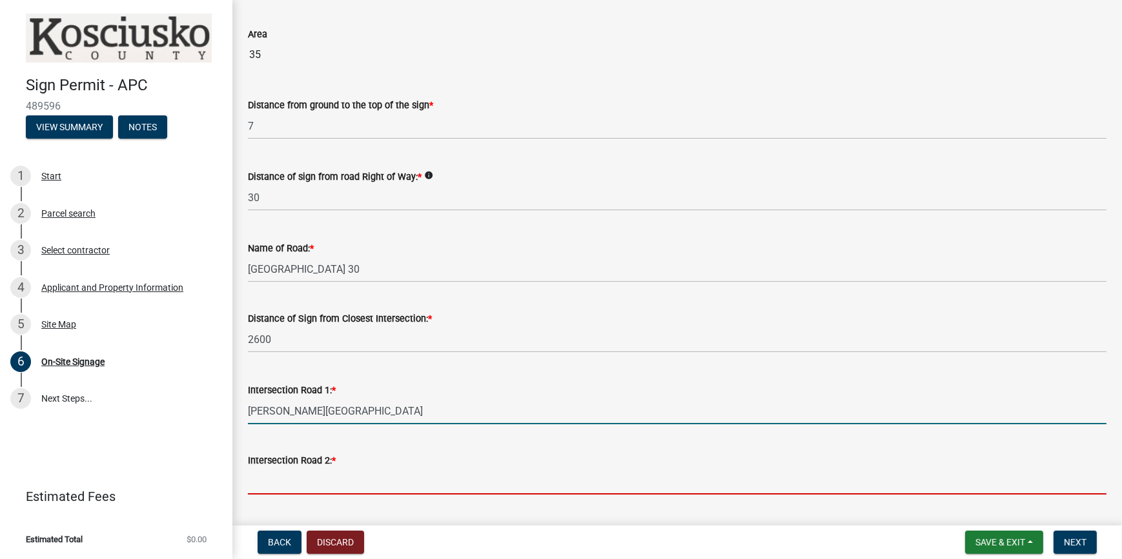
click at [299, 478] on input "Intersection Road 2: *" at bounding box center [677, 482] width 858 height 26
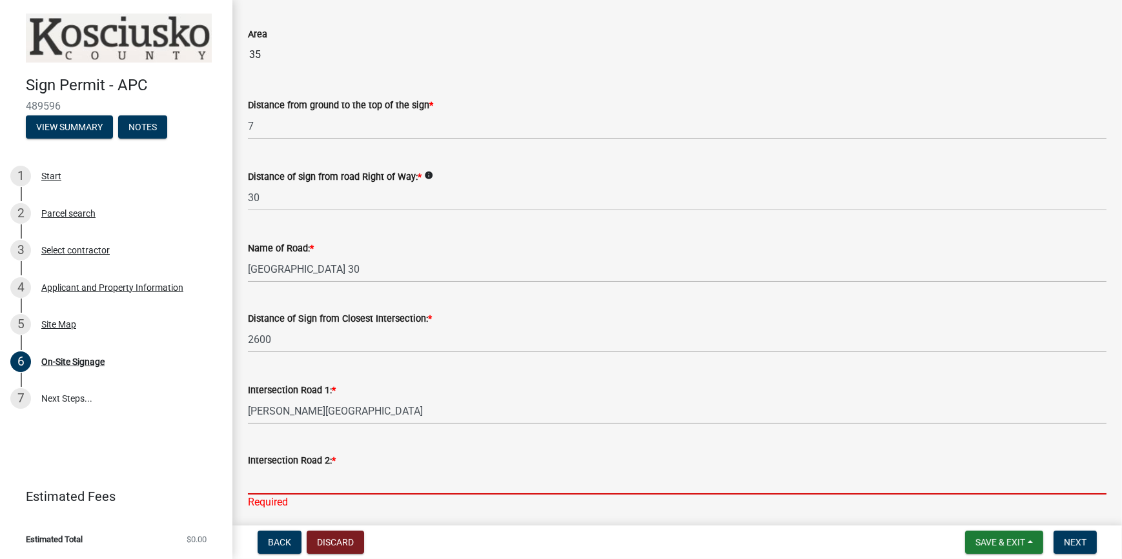
click at [316, 472] on input "Intersection Road 2: *" at bounding box center [677, 482] width 858 height 26
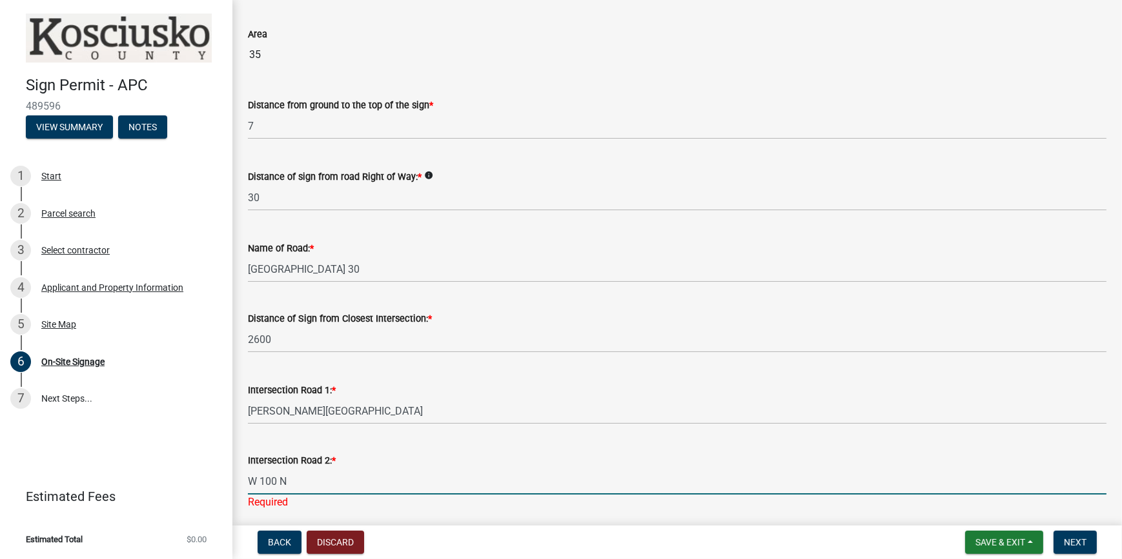
click at [601, 479] on input "W 100 N" at bounding box center [677, 482] width 858 height 26
type input "W 100 N"
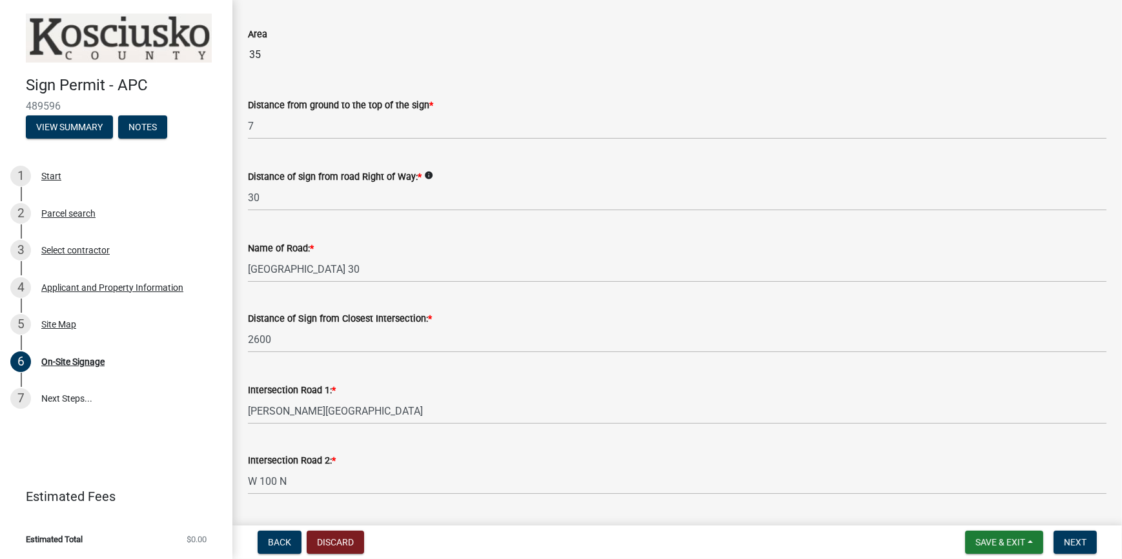
click at [351, 453] on div "Intersection Road 2: *" at bounding box center [677, 460] width 858 height 15
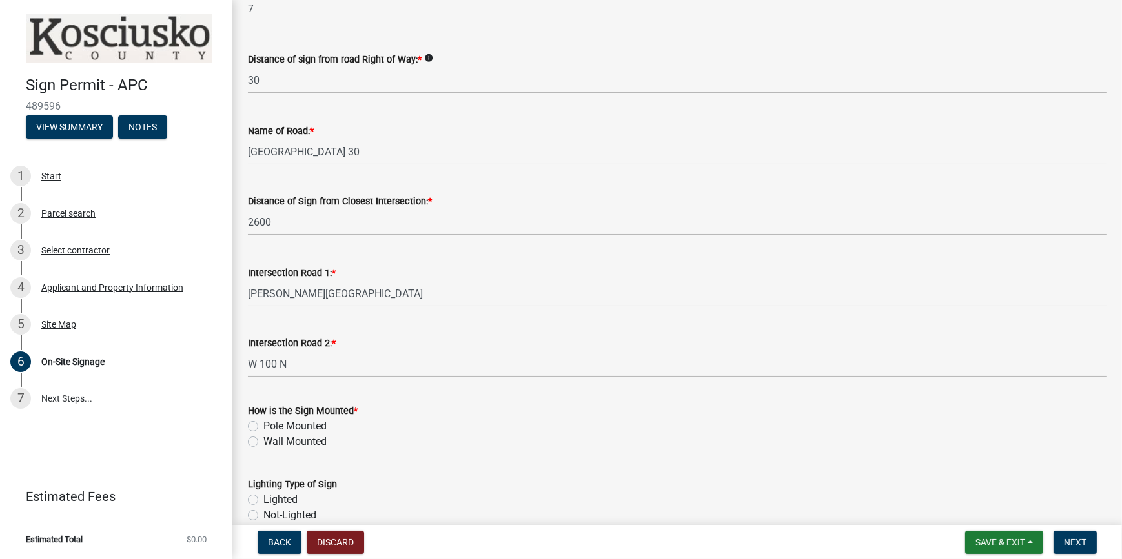
scroll to position [703, 0]
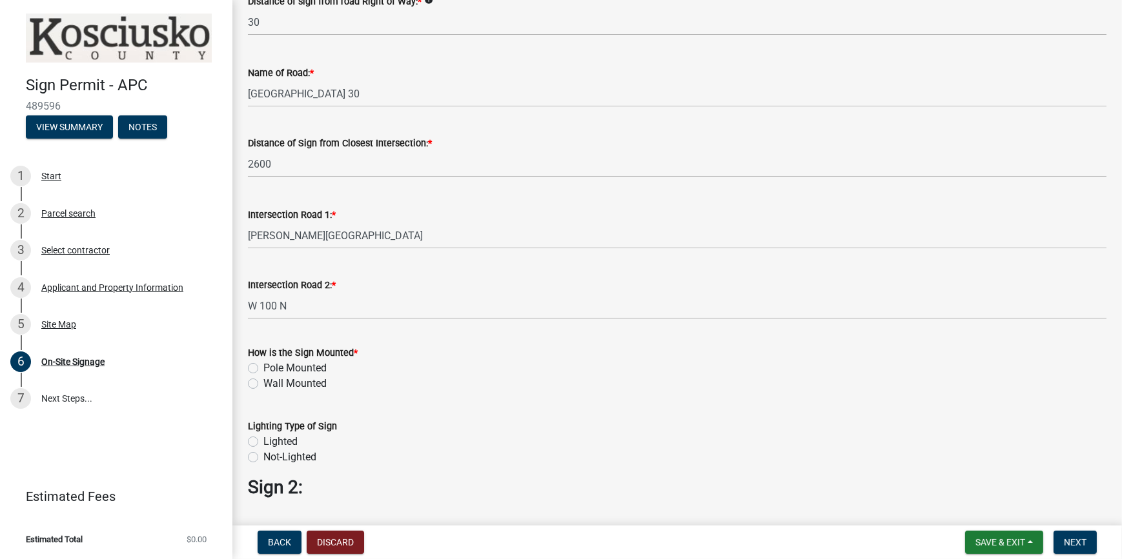
click at [263, 368] on label "Pole Mounted" at bounding box center [294, 368] width 63 height 15
click at [263, 368] on input "Pole Mounted" at bounding box center [267, 365] width 8 height 8
radio input "true"
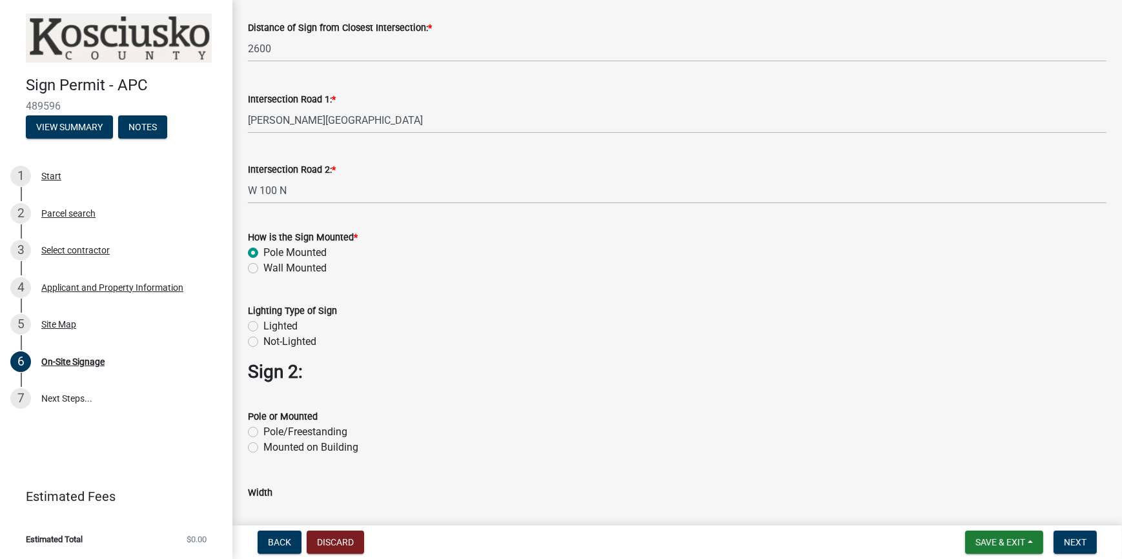
scroll to position [821, 0]
click at [263, 338] on label "Not-Lighted" at bounding box center [289, 339] width 53 height 15
click at [263, 338] on input "Not-Lighted" at bounding box center [267, 336] width 8 height 8
radio input "true"
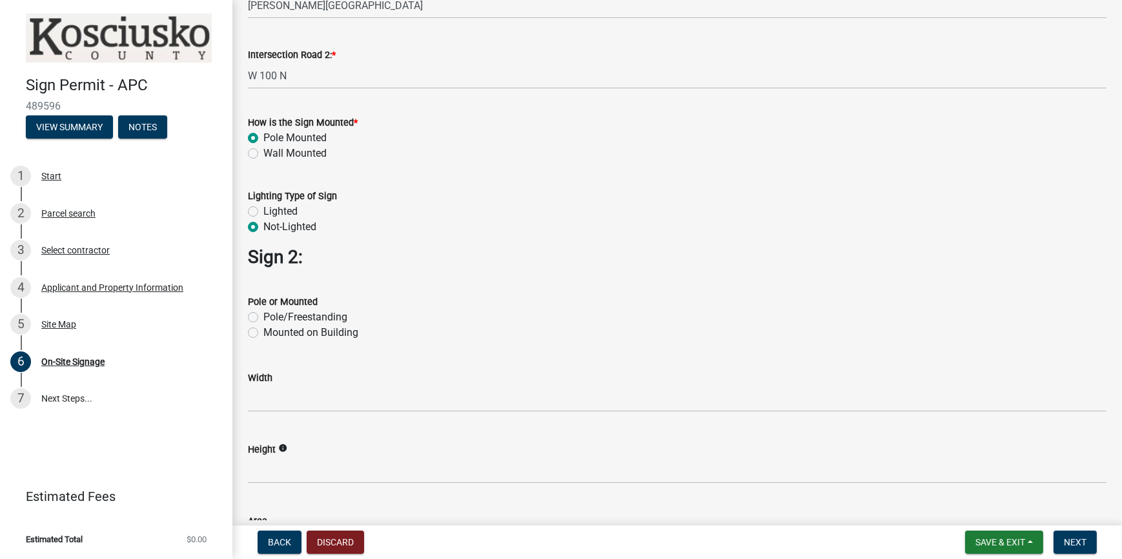
scroll to position [938, 0]
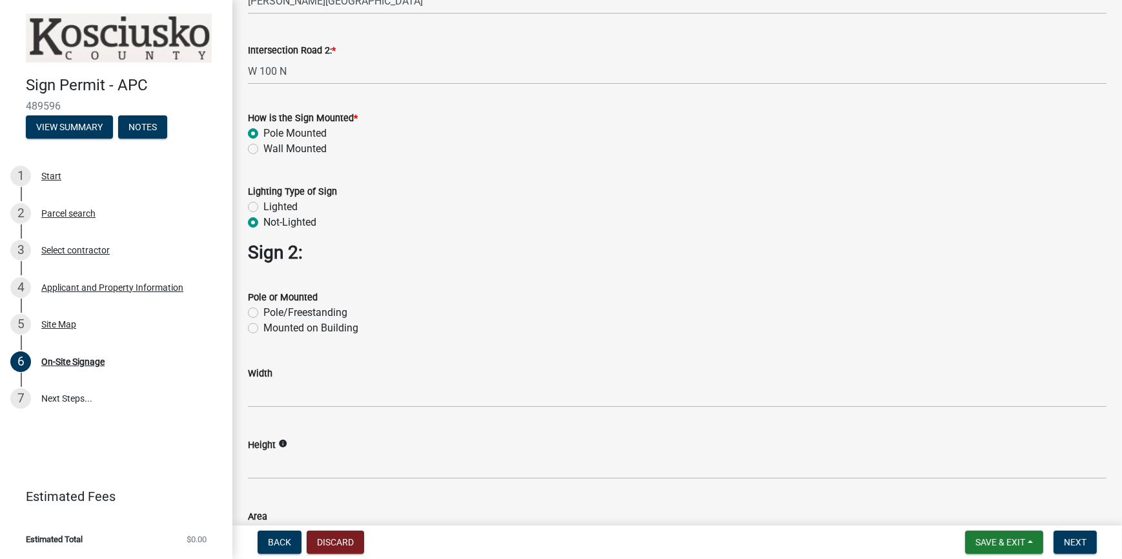
click at [258, 313] on div "Pole/Freestanding" at bounding box center [677, 312] width 858 height 15
click at [263, 311] on label "Pole/Freestanding" at bounding box center [305, 312] width 84 height 15
click at [263, 311] on input "Pole/Freestanding" at bounding box center [267, 309] width 8 height 8
radio input "true"
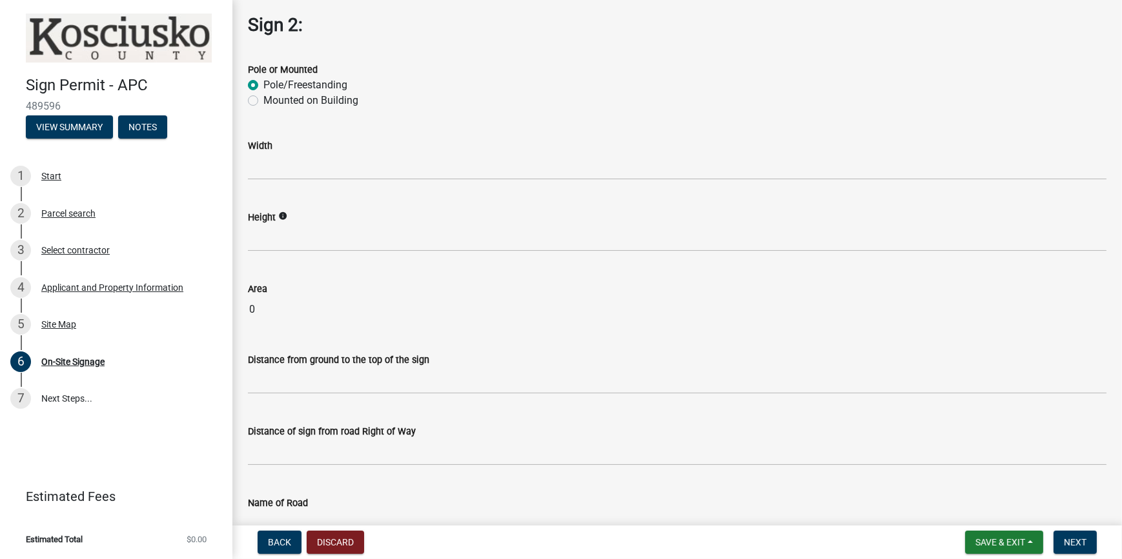
scroll to position [1173, 0]
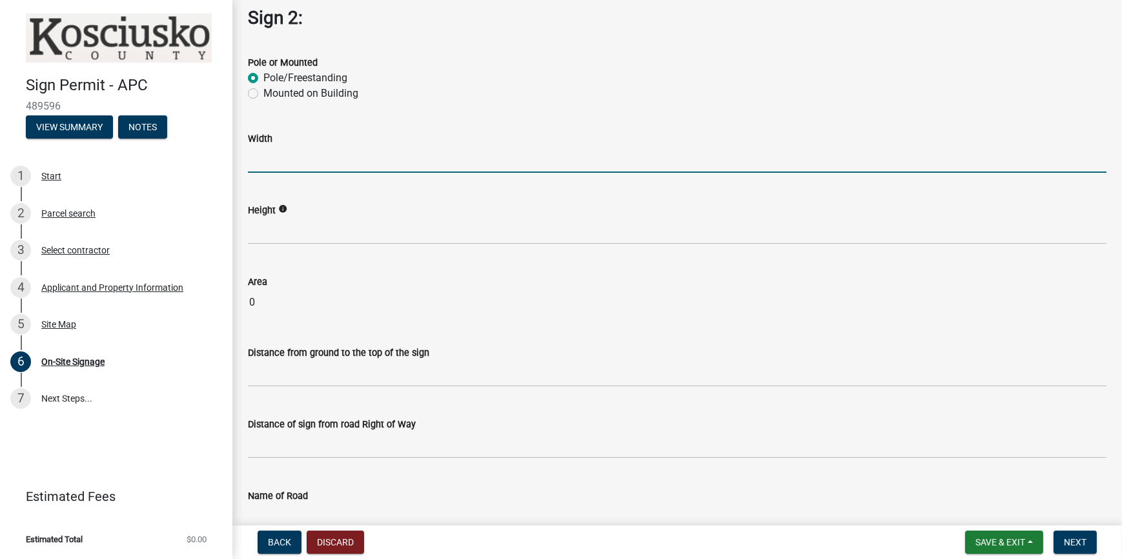
click at [287, 165] on input "text" at bounding box center [677, 159] width 858 height 26
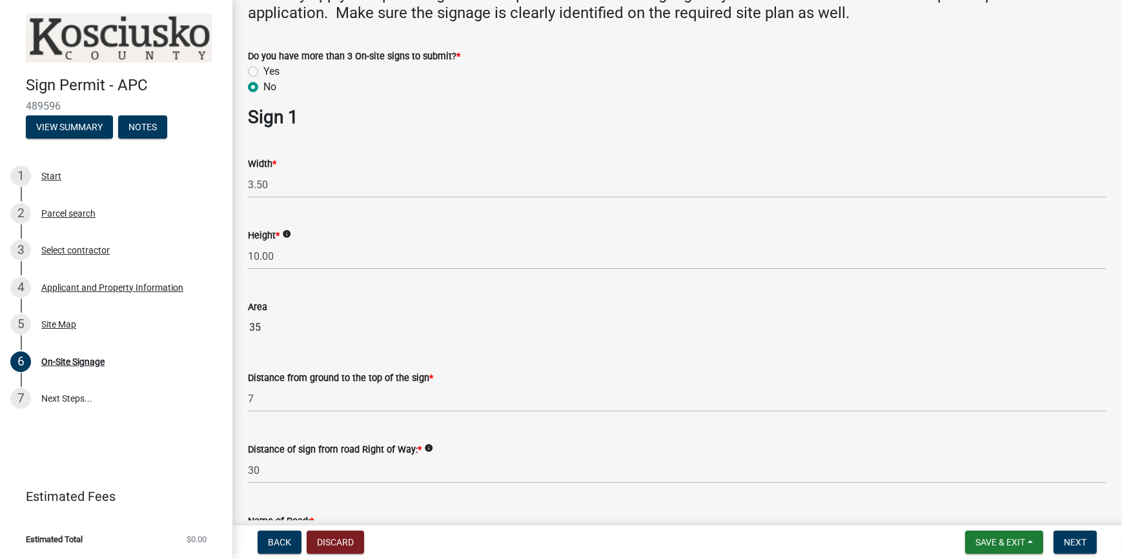
scroll to position [234, 0]
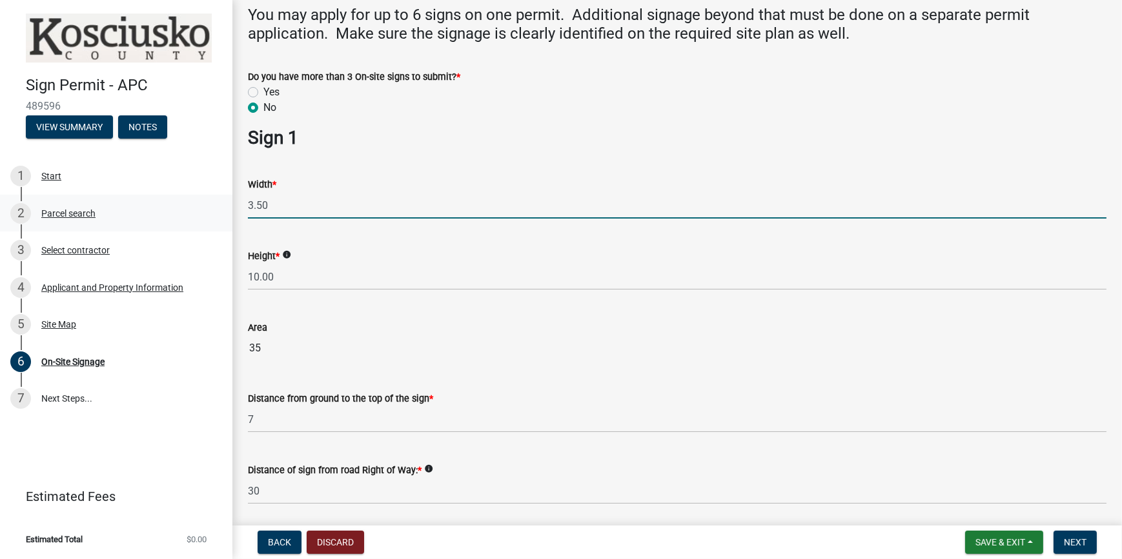
drag, startPoint x: 277, startPoint y: 206, endPoint x: 194, endPoint y: 203, distance: 82.6
click at [194, 203] on div "Sign Permit - APC 489596 View Summary Notes 1 Start 2 Parcel search 3 Select co…" at bounding box center [561, 279] width 1122 height 559
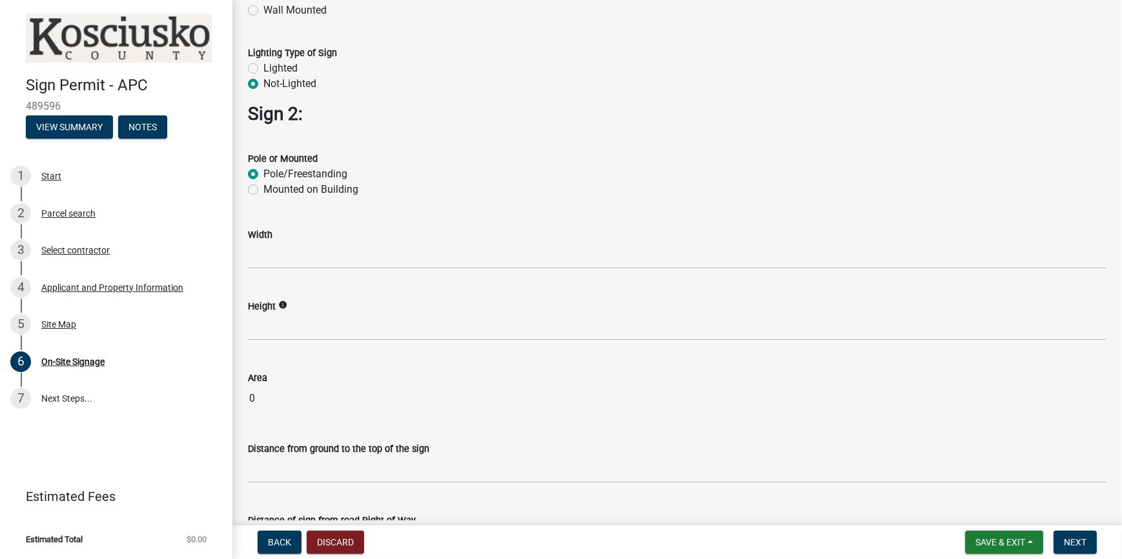
scroll to position [1114, 0]
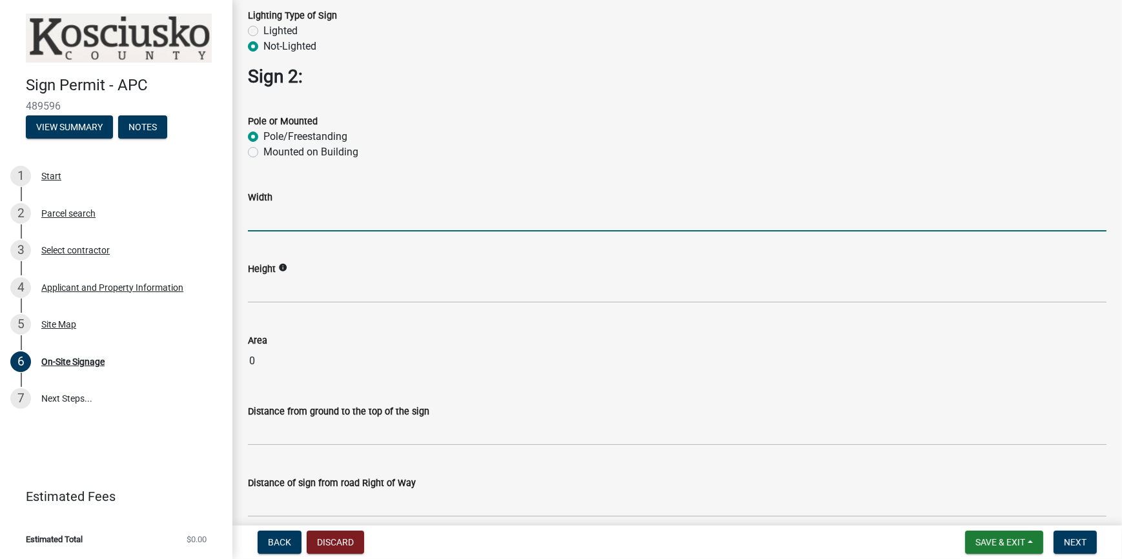
click at [254, 218] on input "text" at bounding box center [677, 218] width 858 height 26
paste input "3.50"
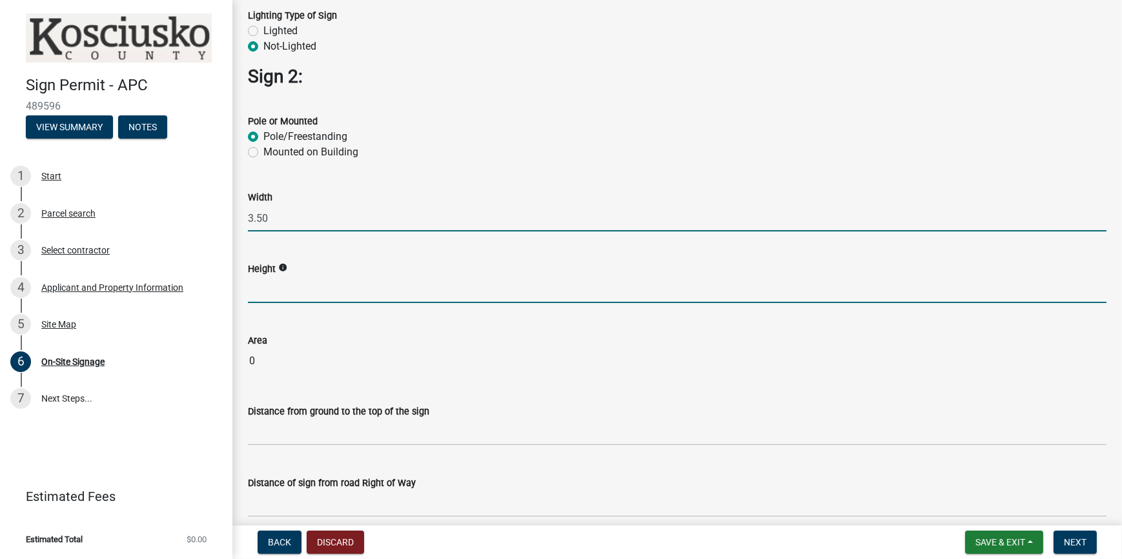
type input "3.5"
click at [285, 295] on input "text" at bounding box center [677, 290] width 858 height 26
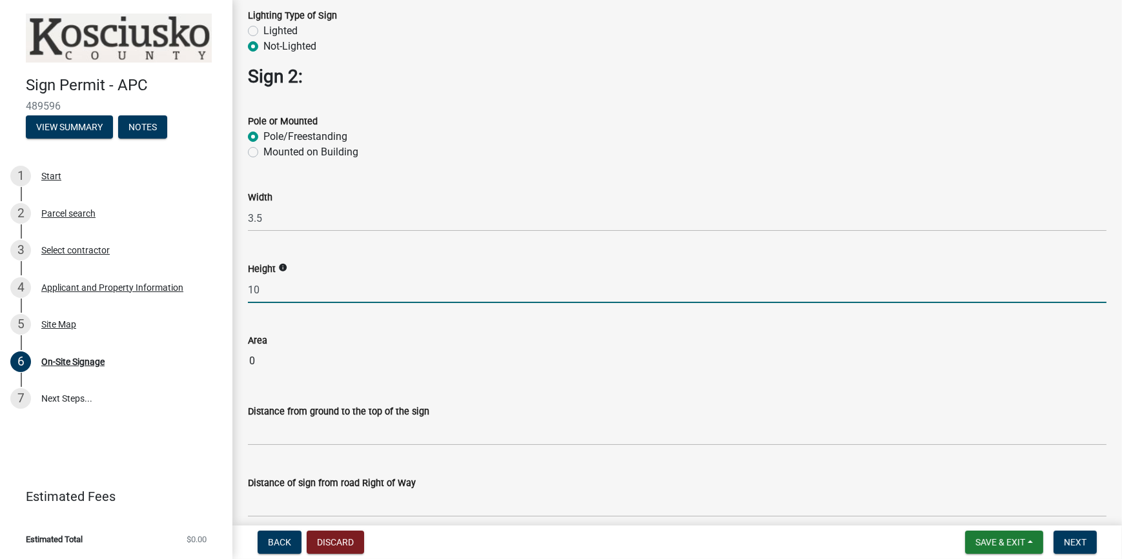
type input "10"
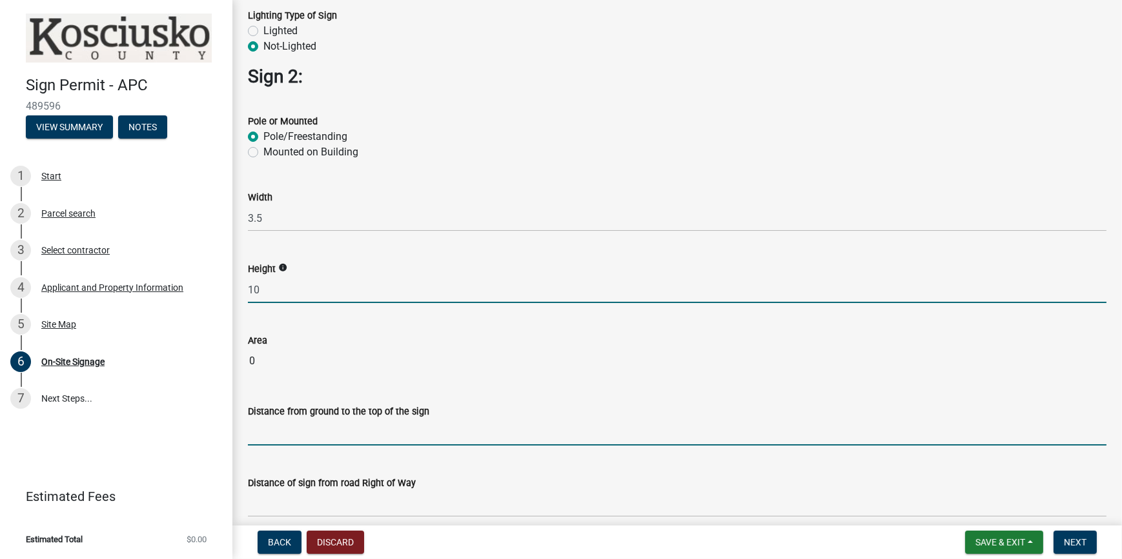
click at [278, 429] on wm-data-entity-input-list "Measurements and dimensions entered should be in Feet or Square Feet. In instan…" at bounding box center [677, 257] width 858 height 2599
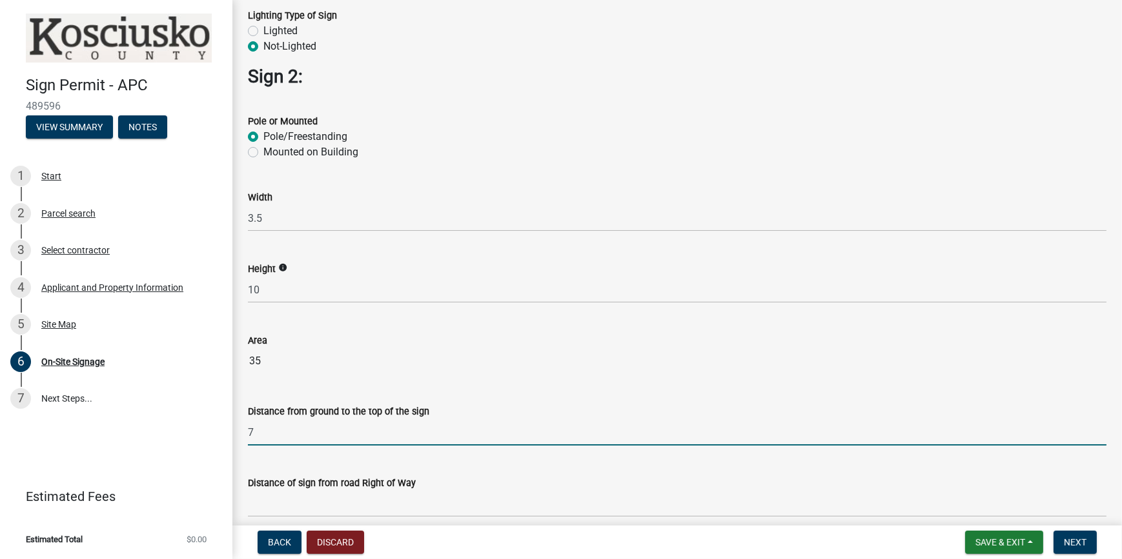
type input "7"
click at [423, 476] on div "Distance of sign from road Right of Way" at bounding box center [677, 483] width 858 height 15
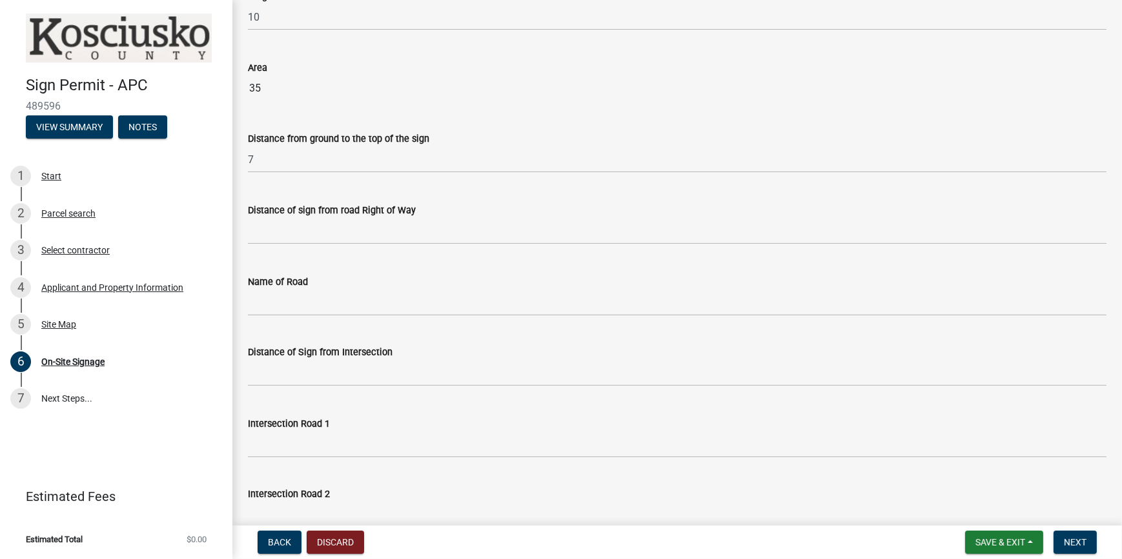
scroll to position [1407, 0]
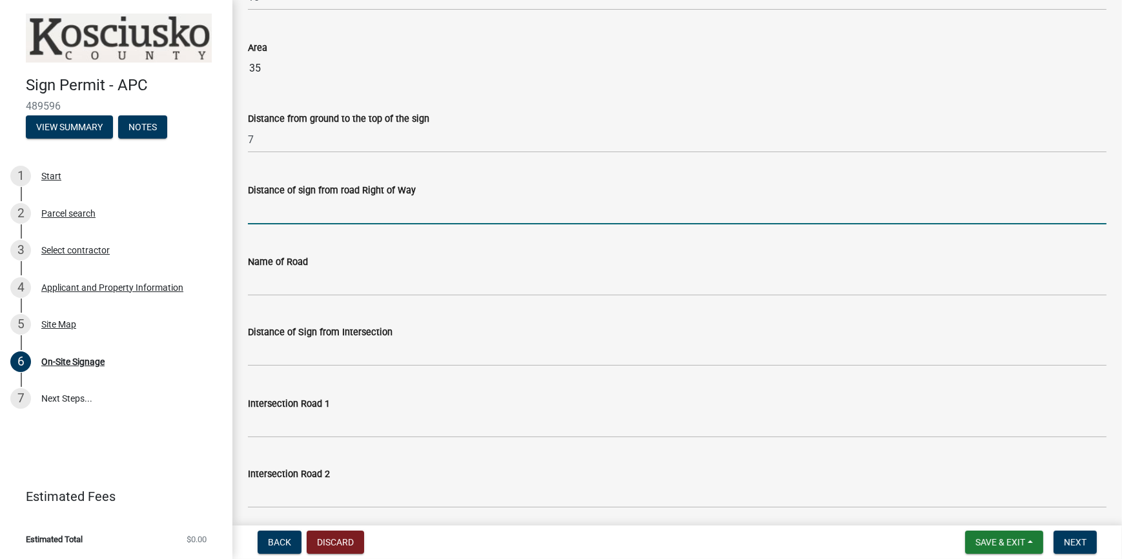
click at [277, 212] on input "text" at bounding box center [677, 211] width 858 height 26
type input "30"
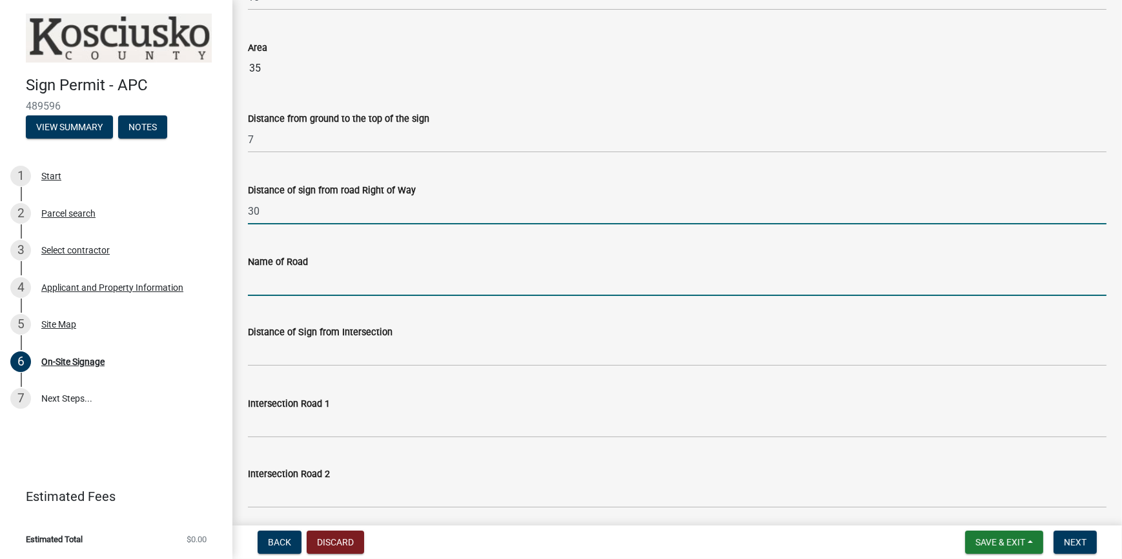
click at [316, 283] on input "Name of Road" at bounding box center [677, 283] width 858 height 26
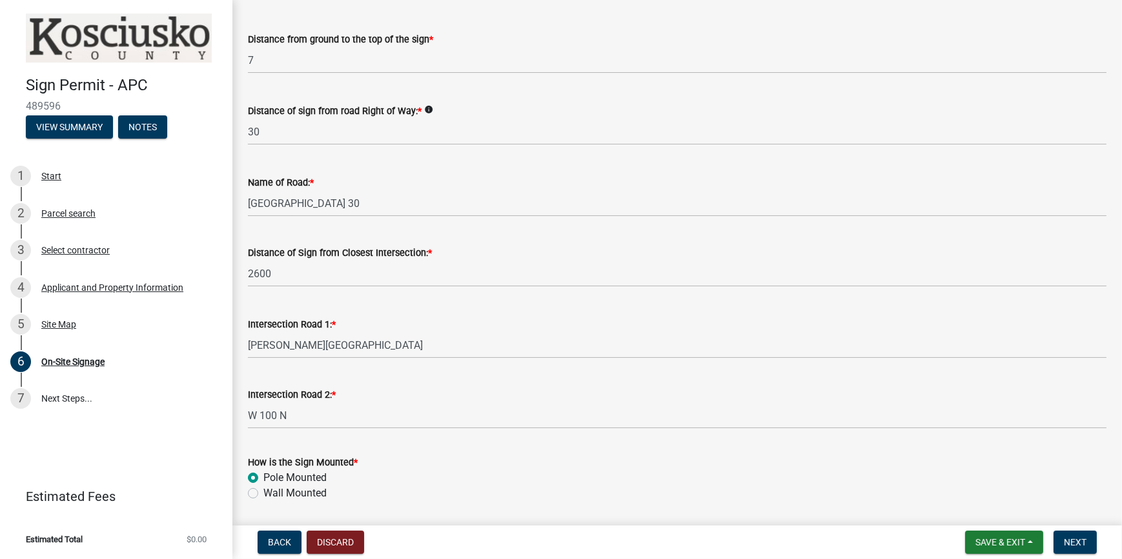
scroll to position [587, 0]
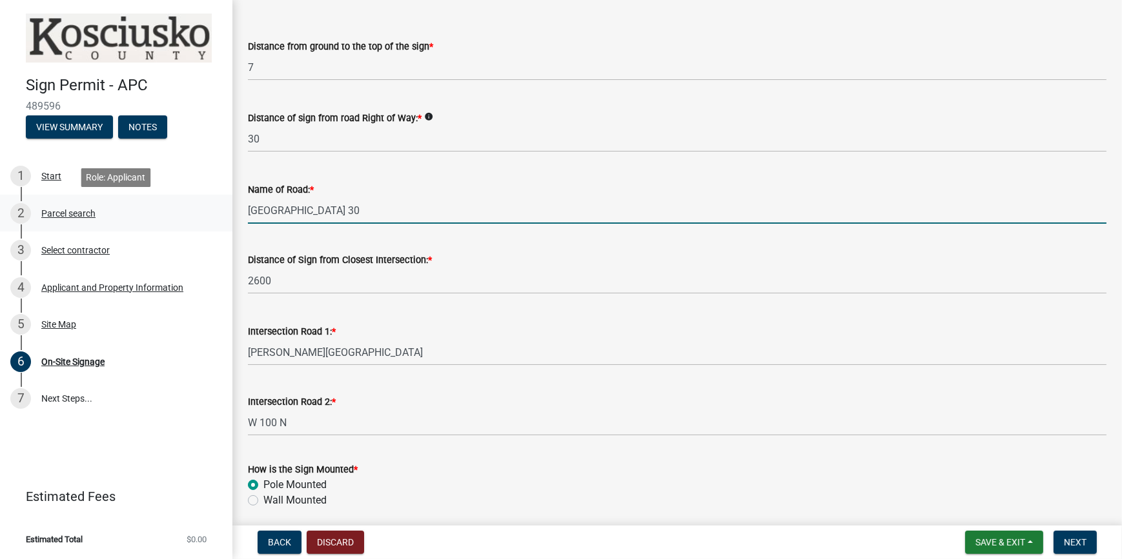
drag, startPoint x: 347, startPoint y: 209, endPoint x: 191, endPoint y: 197, distance: 156.6
click at [191, 197] on div "Sign Permit - APC 489596 View Summary Notes 1 Start 2 Parcel search 3 Select co…" at bounding box center [561, 279] width 1122 height 559
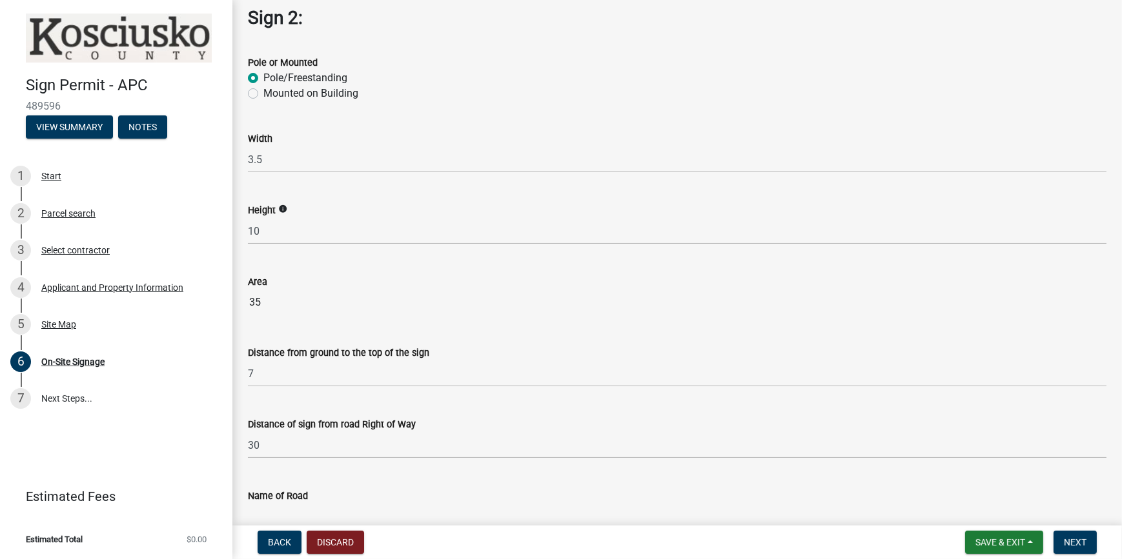
scroll to position [1466, 0]
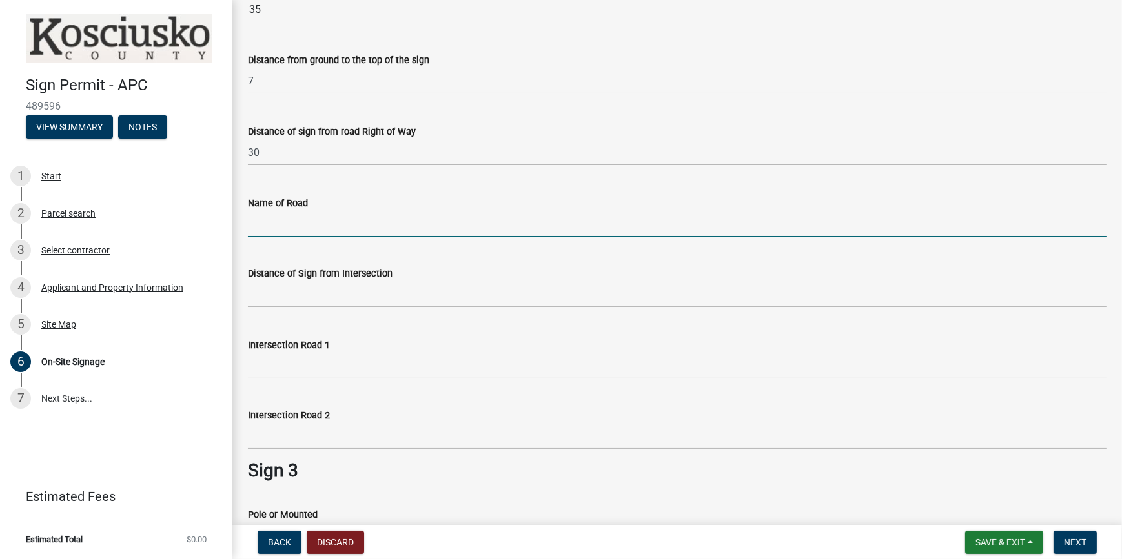
click at [276, 223] on input "Name of Road" at bounding box center [677, 224] width 858 height 26
paste input "[GEOGRAPHIC_DATA] 30"
type input "[GEOGRAPHIC_DATA] 30"
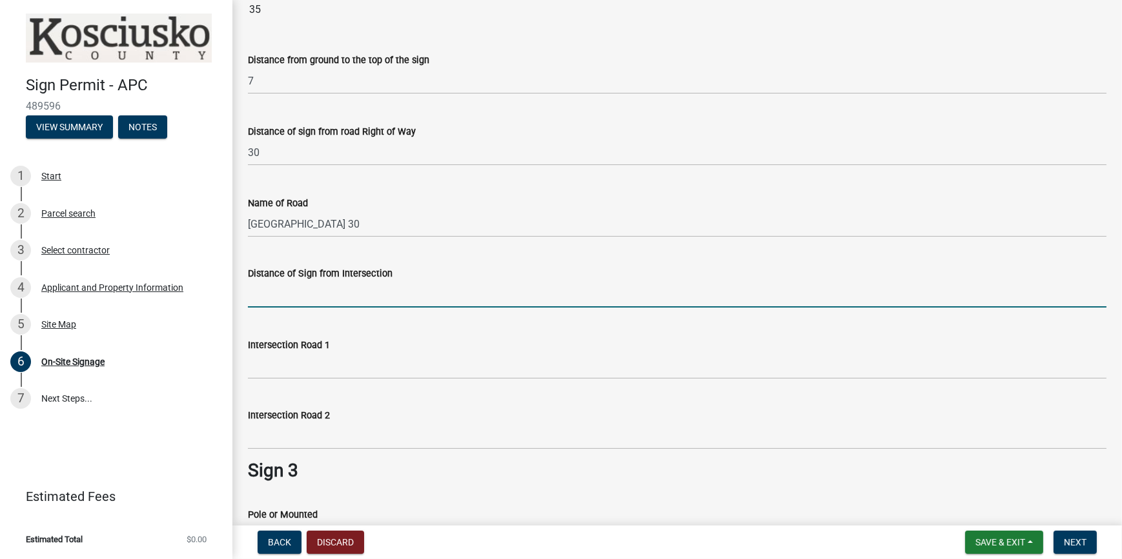
click at [297, 303] on input "text" at bounding box center [677, 294] width 858 height 26
type input "1189"
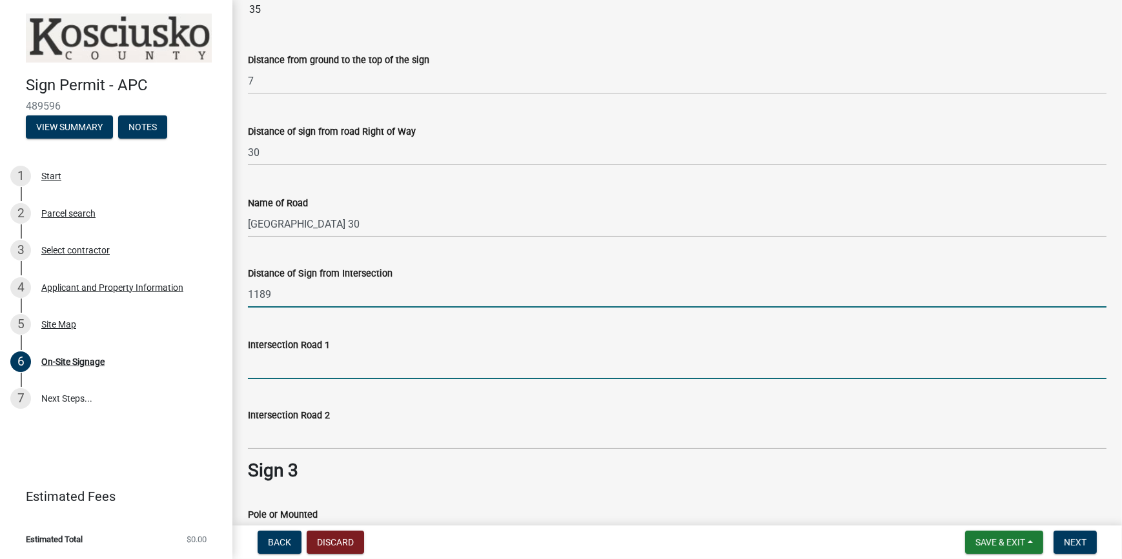
click at [328, 363] on input "Intersection Road 1" at bounding box center [677, 366] width 858 height 26
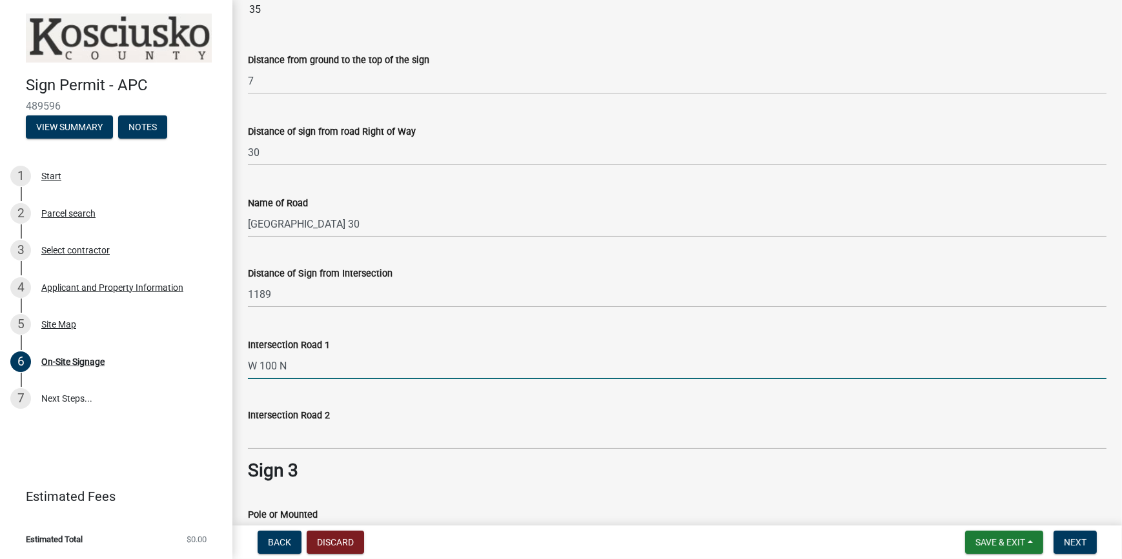
type input "W 100 N"
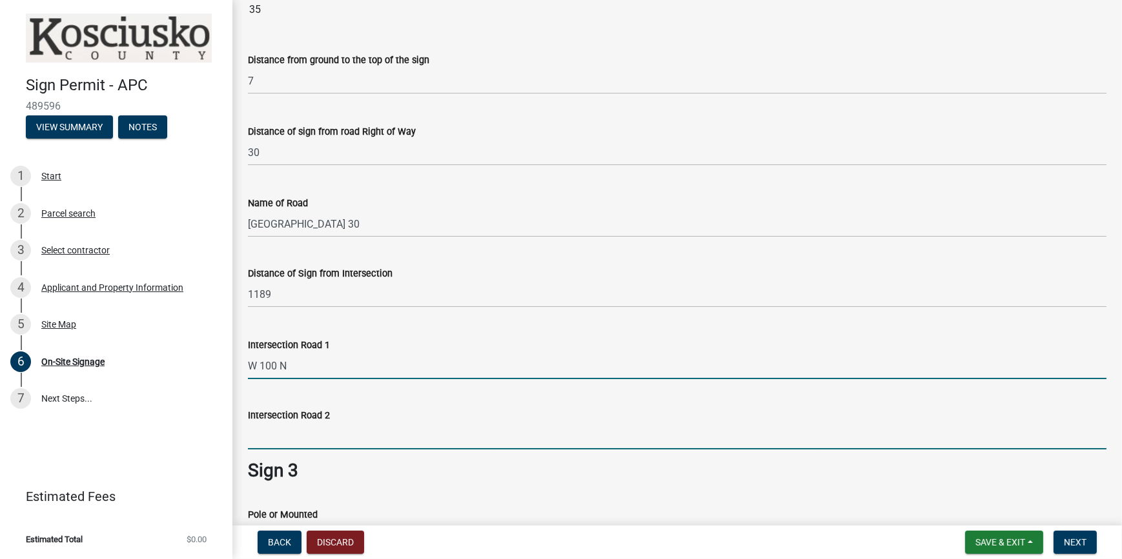
click at [288, 440] on input "Intersection Road 2" at bounding box center [677, 436] width 858 height 26
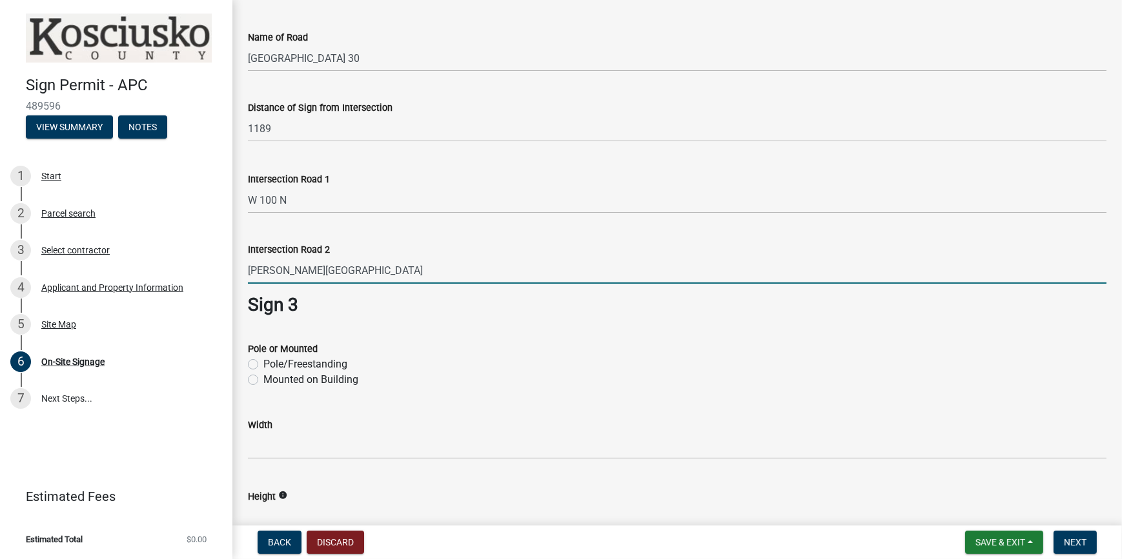
scroll to position [1642, 0]
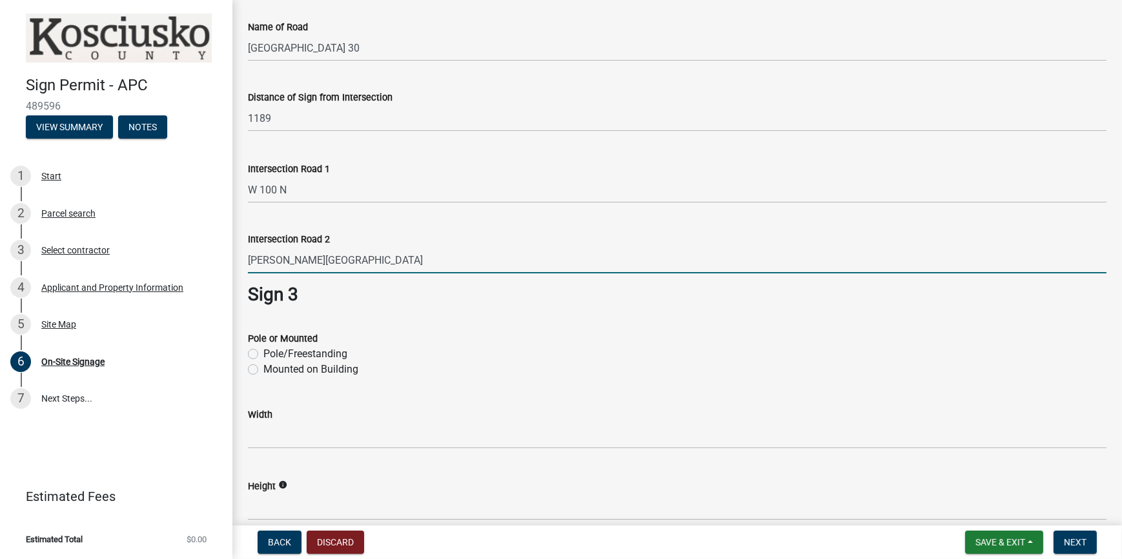
type input "[PERSON_NAME][GEOGRAPHIC_DATA]"
click at [263, 349] on label "Pole/Freestanding" at bounding box center [305, 354] width 84 height 15
click at [263, 349] on input "Pole/Freestanding" at bounding box center [267, 351] width 8 height 8
radio input "true"
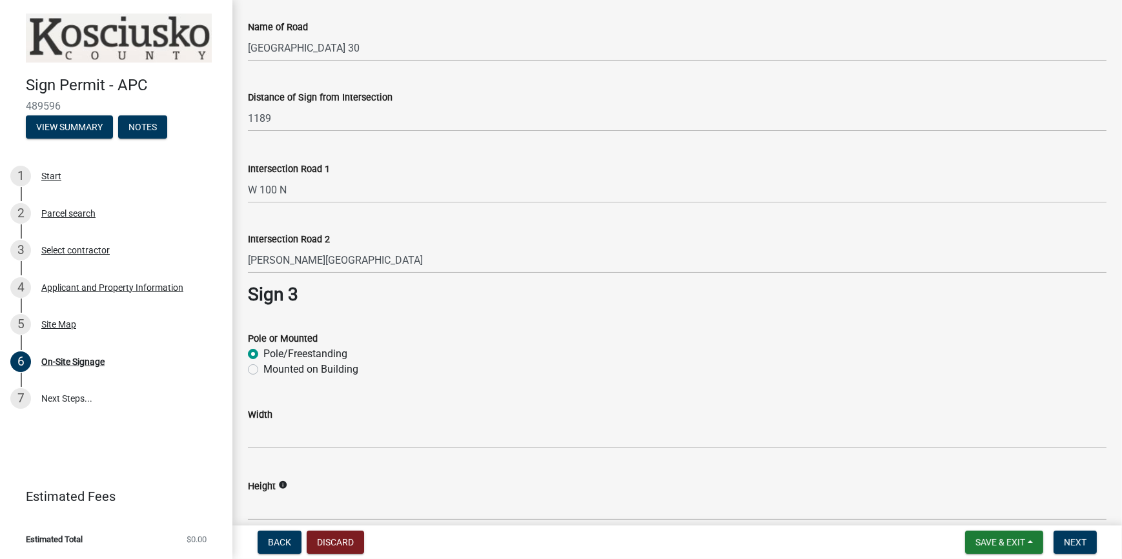
click at [263, 358] on label "Pole/Freestanding" at bounding box center [305, 354] width 84 height 15
click at [263, 355] on input "Pole/Freestanding" at bounding box center [267, 351] width 8 height 8
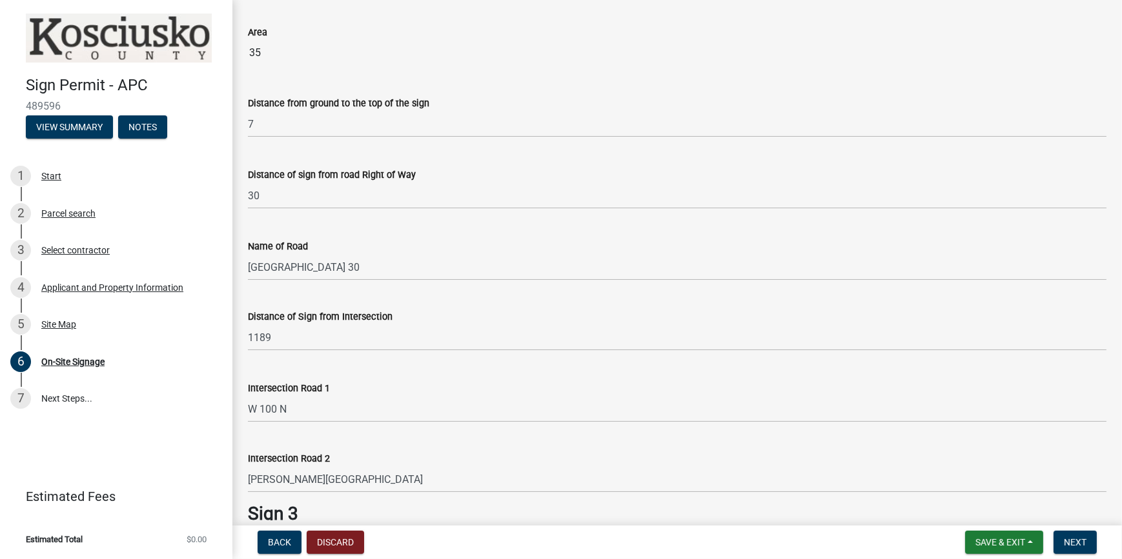
scroll to position [1525, 0]
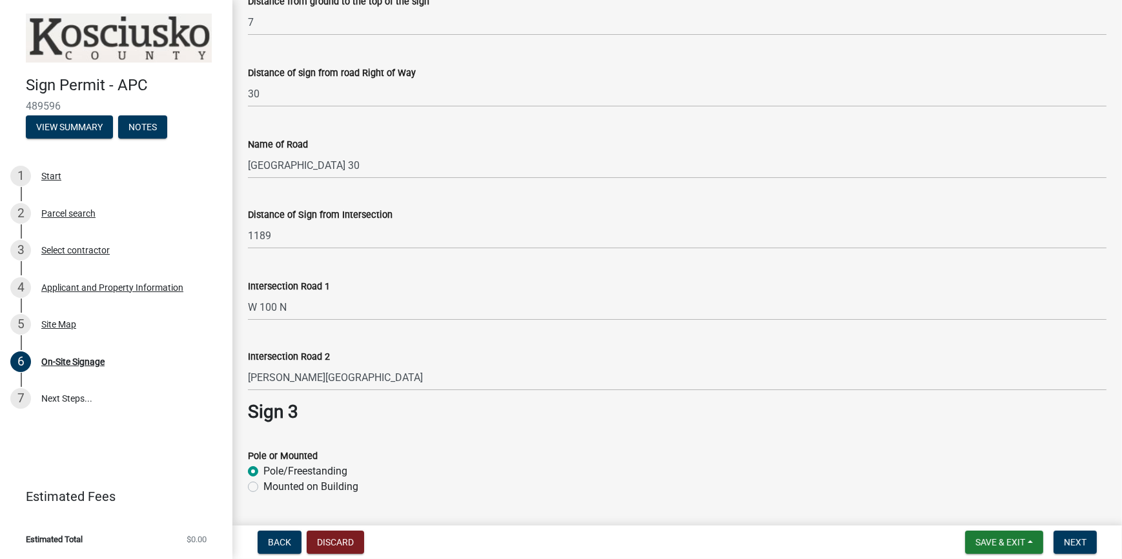
click at [263, 469] on label "Pole/Freestanding" at bounding box center [305, 471] width 84 height 15
click at [263, 469] on input "Pole/Freestanding" at bounding box center [267, 468] width 8 height 8
drag, startPoint x: 1092, startPoint y: 545, endPoint x: 1072, endPoint y: 545, distance: 20.0
click at [987, 492] on button "Next" at bounding box center [1074, 542] width 43 height 23
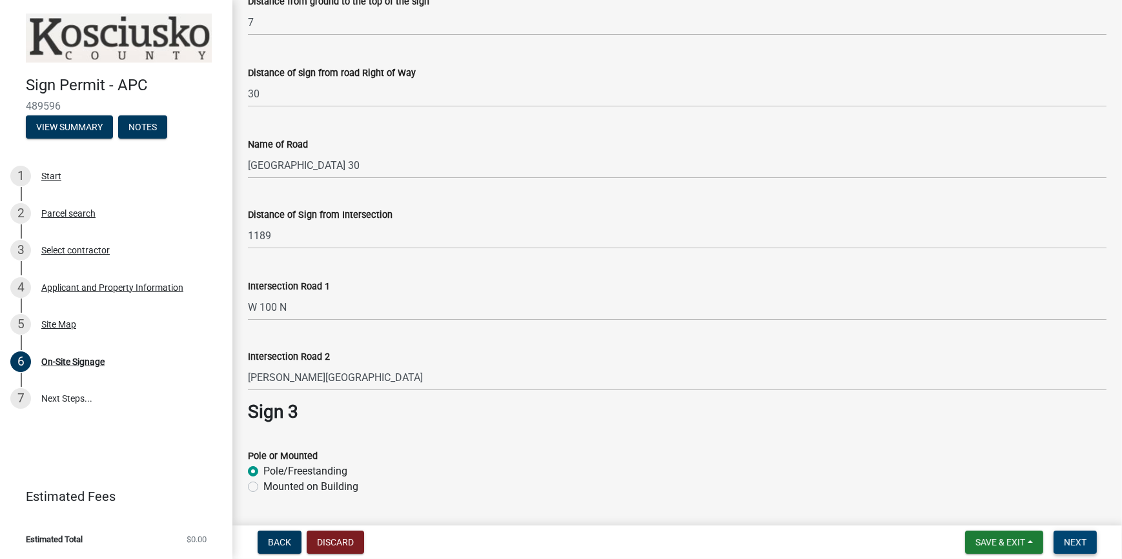
click at [987, 492] on span "Next" at bounding box center [1074, 543] width 23 height 10
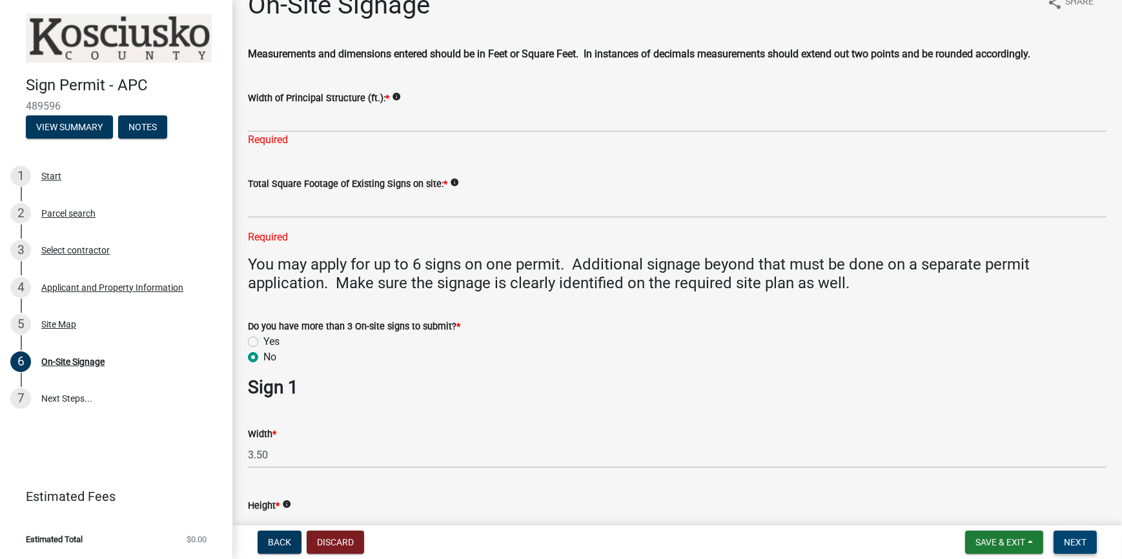
scroll to position [0, 0]
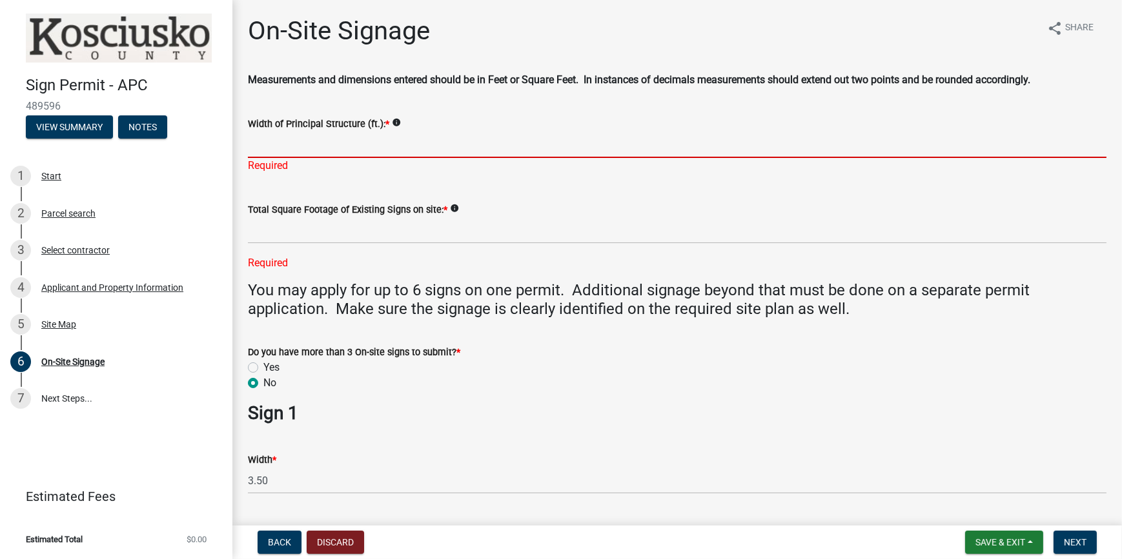
click at [303, 140] on input "Width of Principal Structure (ft.): *" at bounding box center [677, 145] width 858 height 26
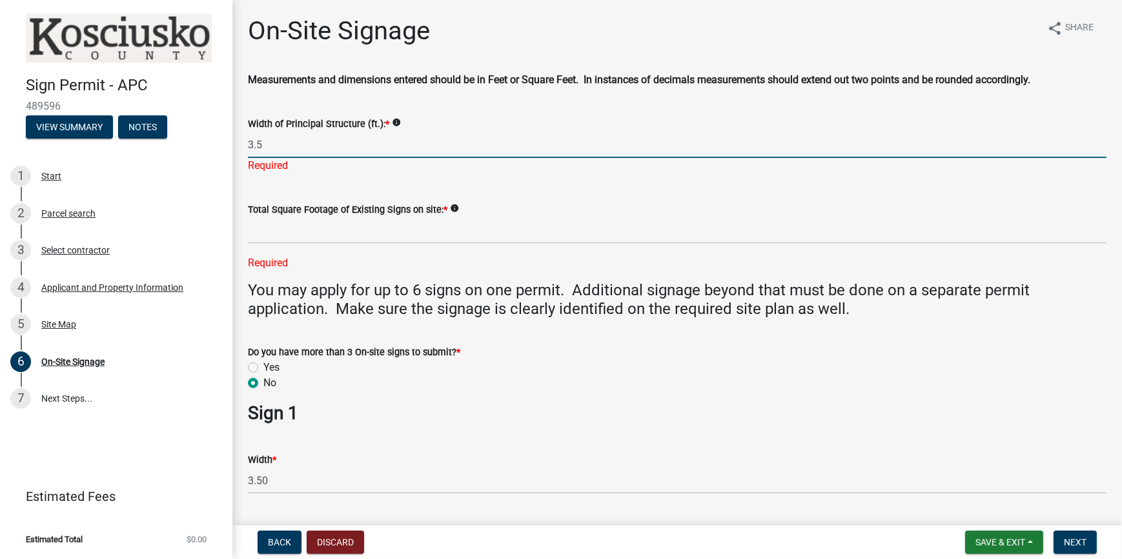
type input "3.5"
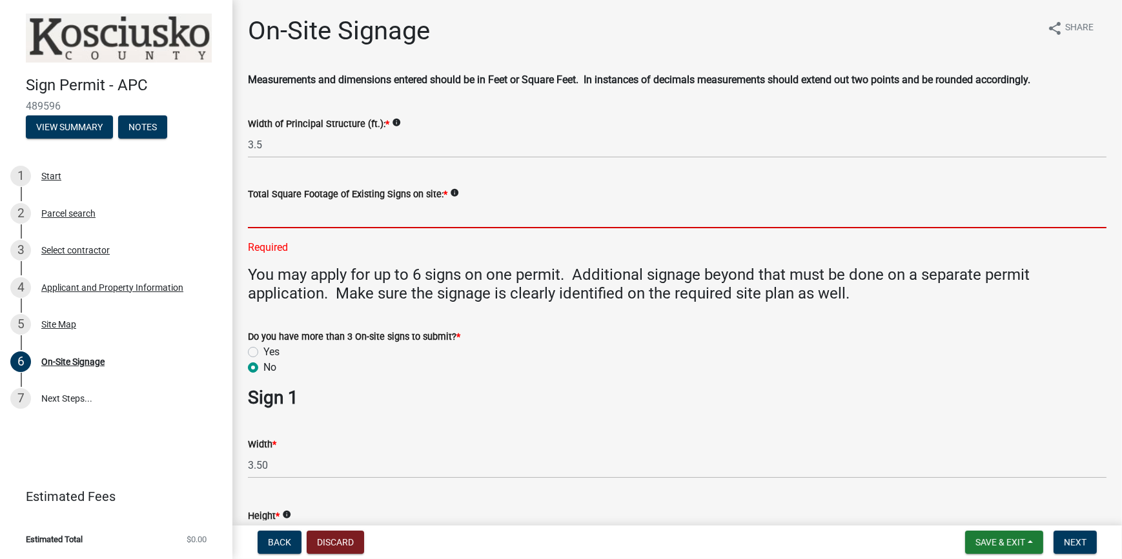
click at [307, 231] on div "Total Square Footage of Existing Signs on site: * info Required" at bounding box center [677, 211] width 858 height 87
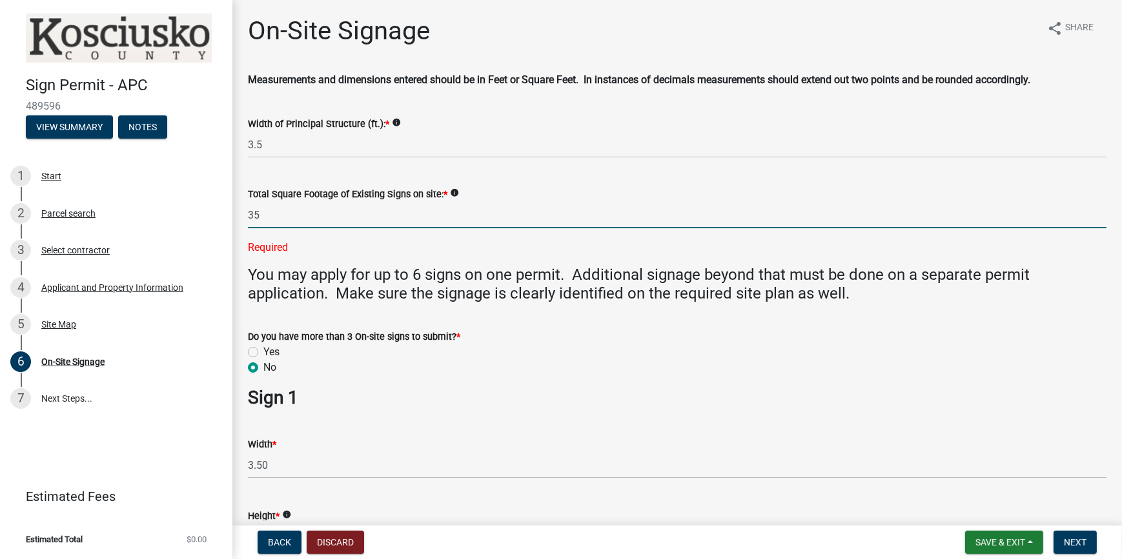
type input "35"
click at [639, 335] on div "Do you have more than 3 On-site signs to submit? * Yes No" at bounding box center [677, 352] width 858 height 46
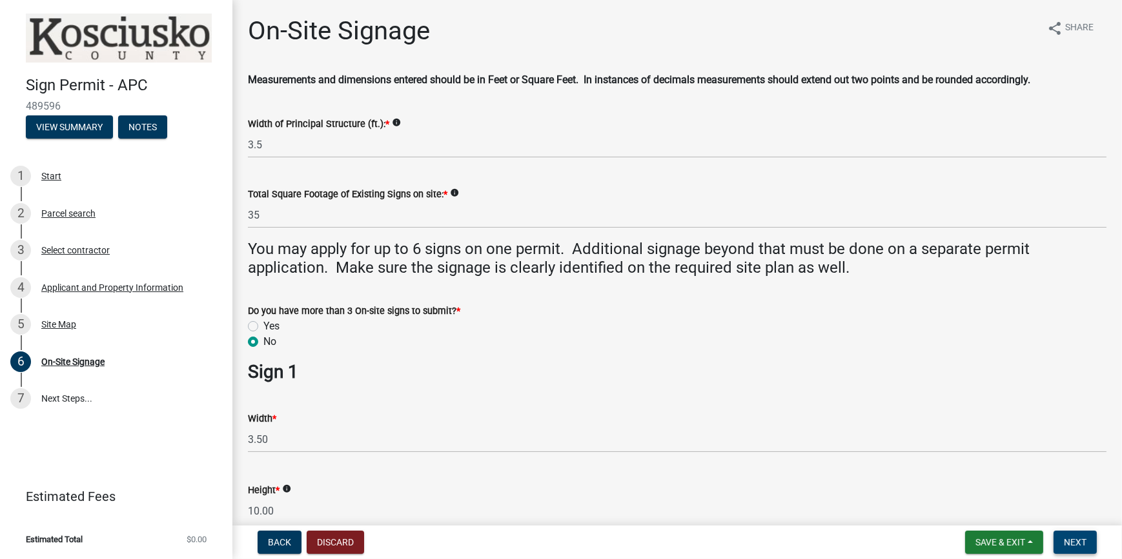
click at [987, 492] on span "Next" at bounding box center [1074, 543] width 23 height 10
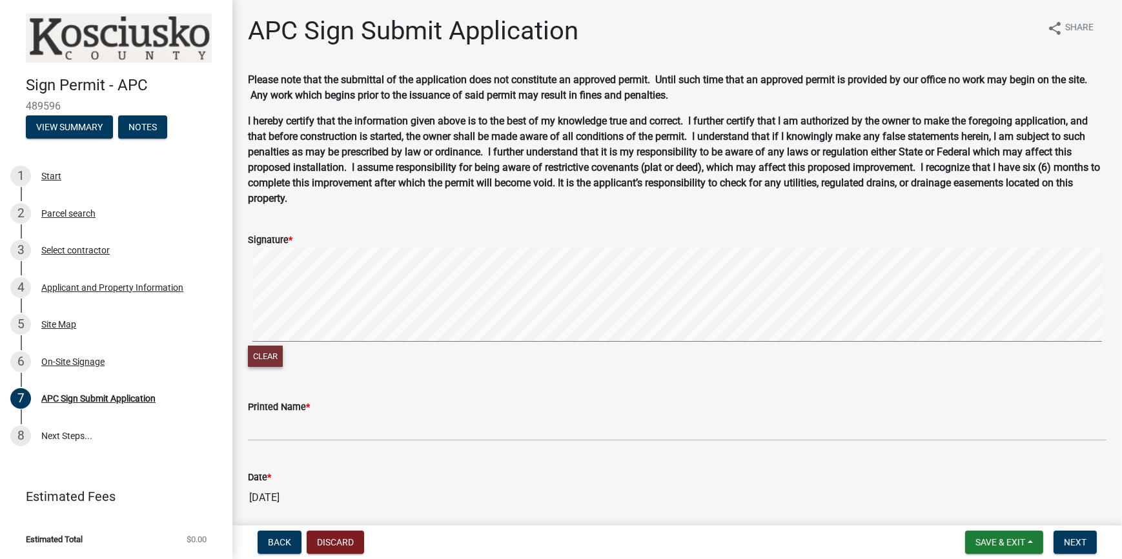
drag, startPoint x: 268, startPoint y: 360, endPoint x: 298, endPoint y: 344, distance: 34.4
click at [268, 360] on button "Clear" at bounding box center [265, 356] width 35 height 21
click at [263, 355] on button "Clear" at bounding box center [265, 356] width 35 height 21
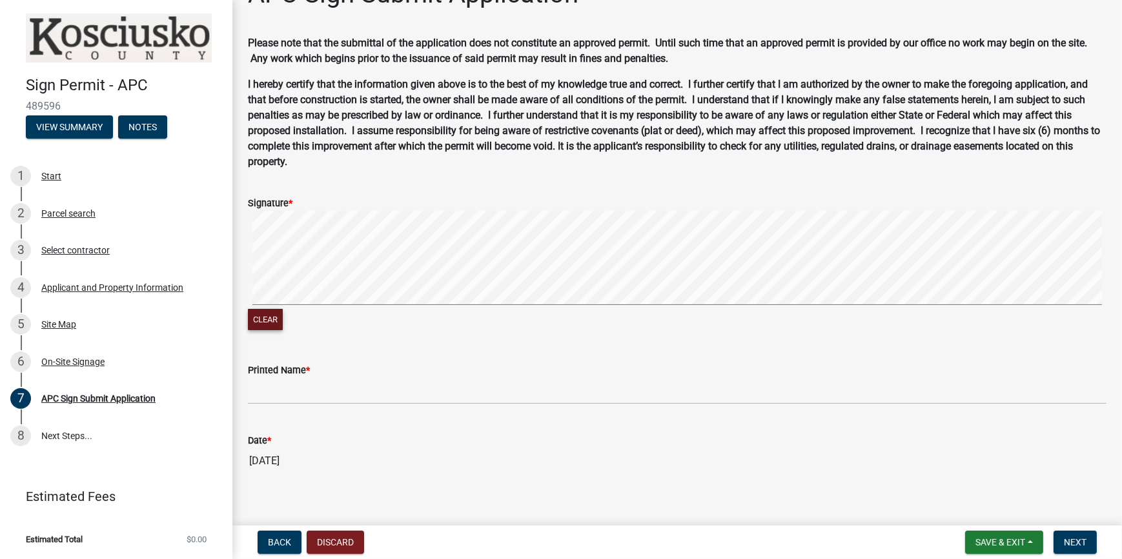
scroll to position [51, 0]
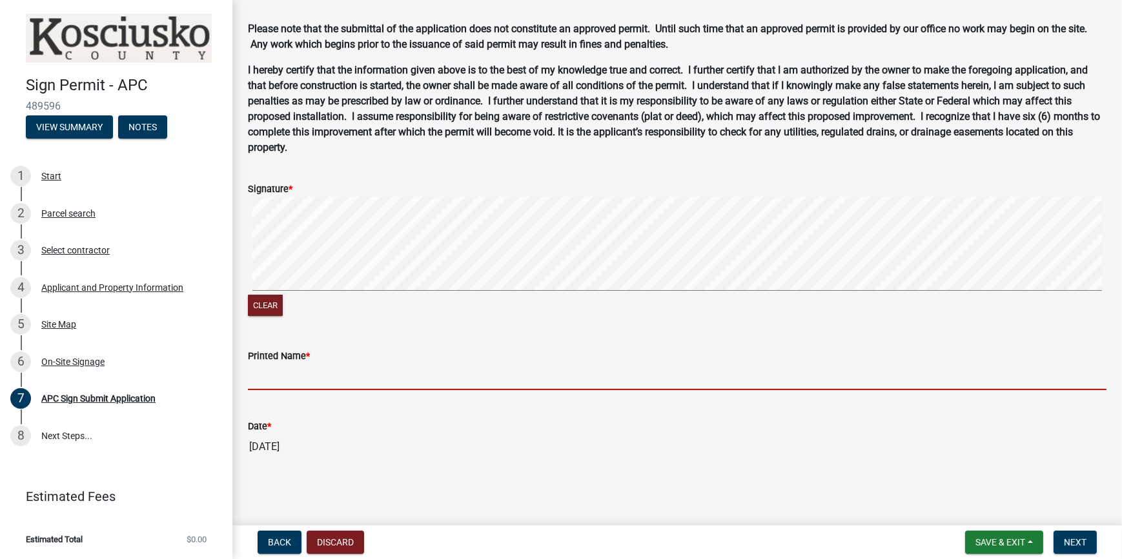
click at [351, 376] on input "Printed Name *" at bounding box center [677, 377] width 858 height 26
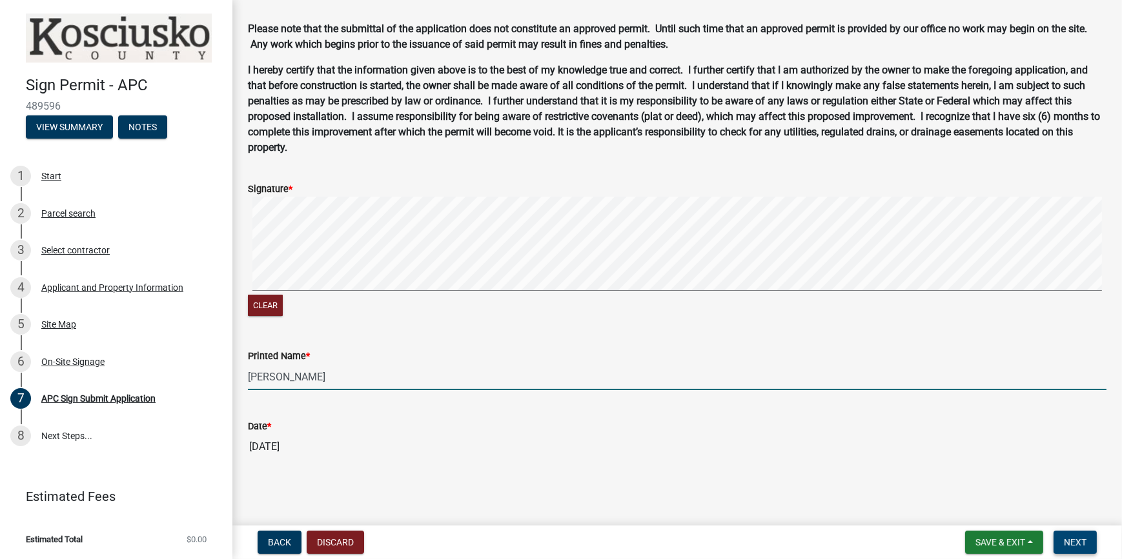
type input "[PERSON_NAME]"
click at [987, 492] on span "Next" at bounding box center [1074, 543] width 23 height 10
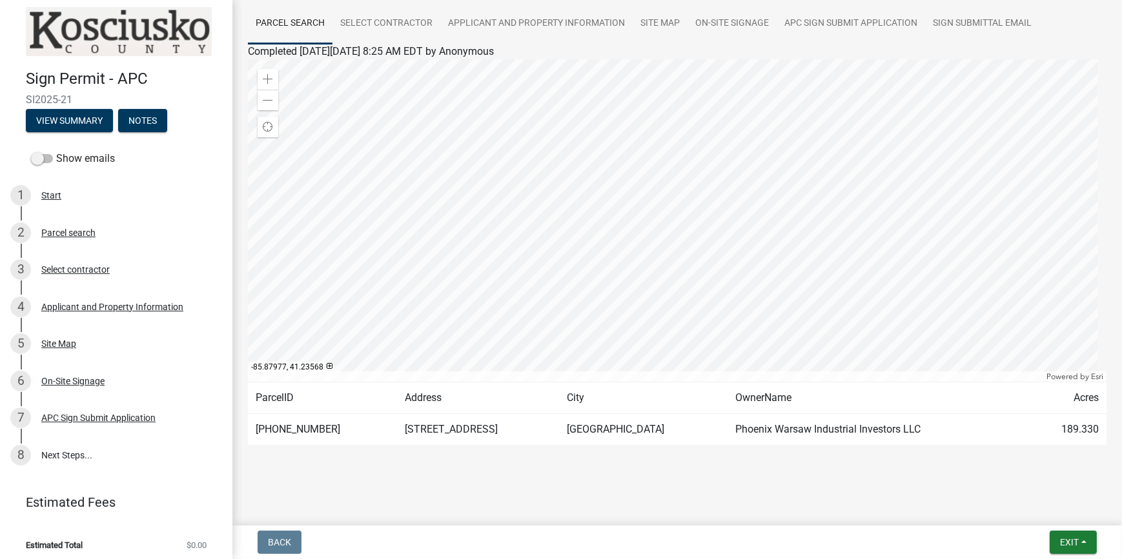
scroll to position [9, 0]
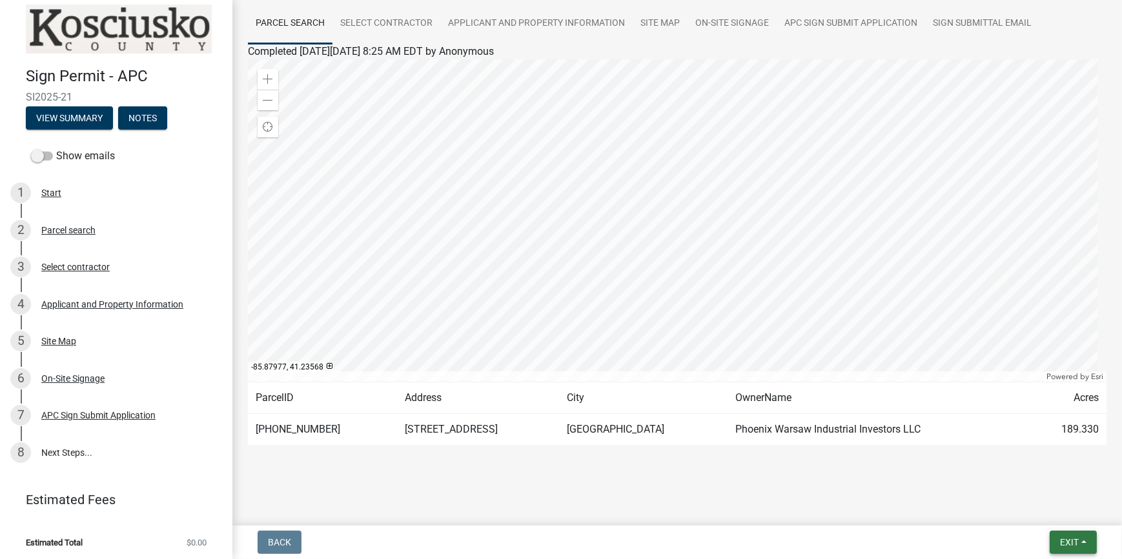
click at [987, 492] on span "Exit" at bounding box center [1069, 543] width 19 height 10
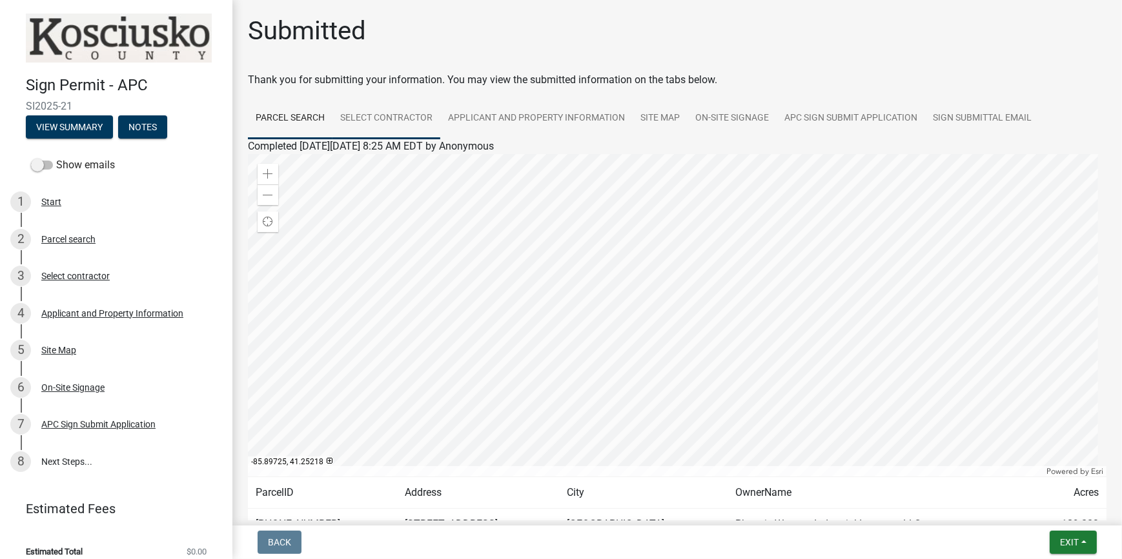
click at [380, 118] on link "Select contractor" at bounding box center [386, 118] width 108 height 41
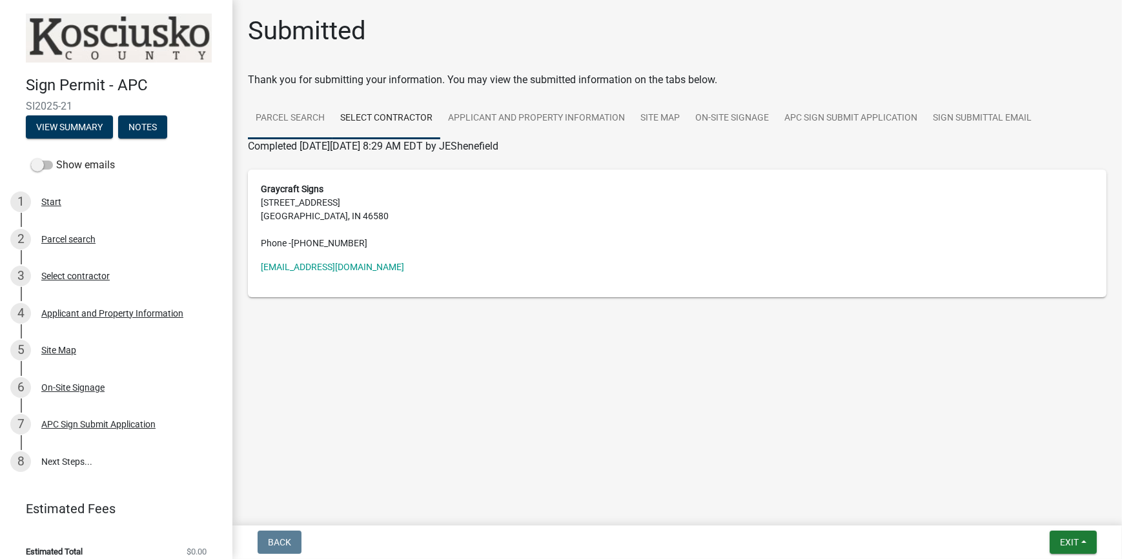
click at [301, 114] on link "Parcel search" at bounding box center [290, 118] width 85 height 41
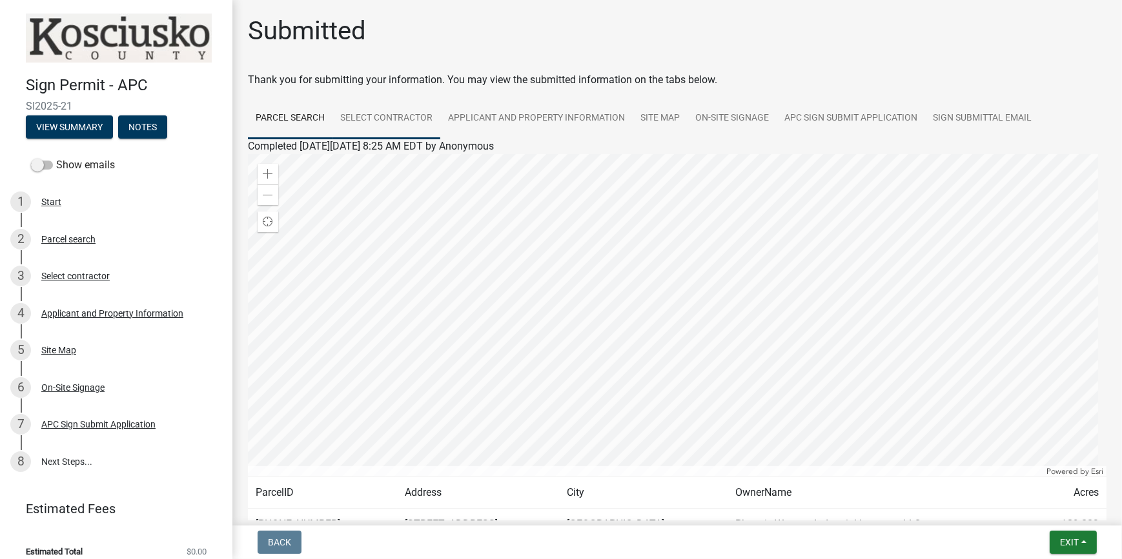
click at [389, 113] on link "Select contractor" at bounding box center [386, 118] width 108 height 41
